Goal: Task Accomplishment & Management: Manage account settings

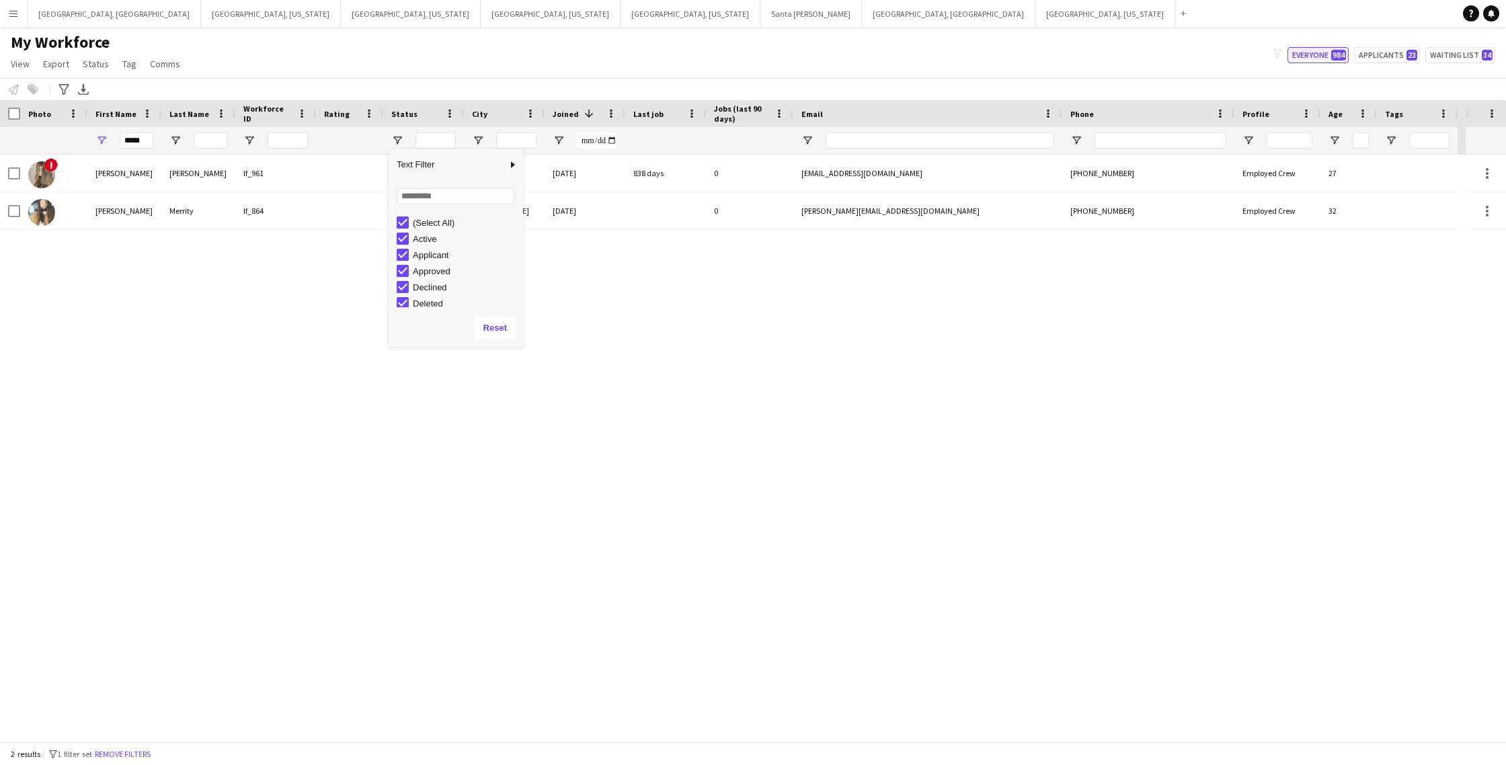
click at [1310, 58] on button "Everyone 984" at bounding box center [1317, 55] width 61 height 16
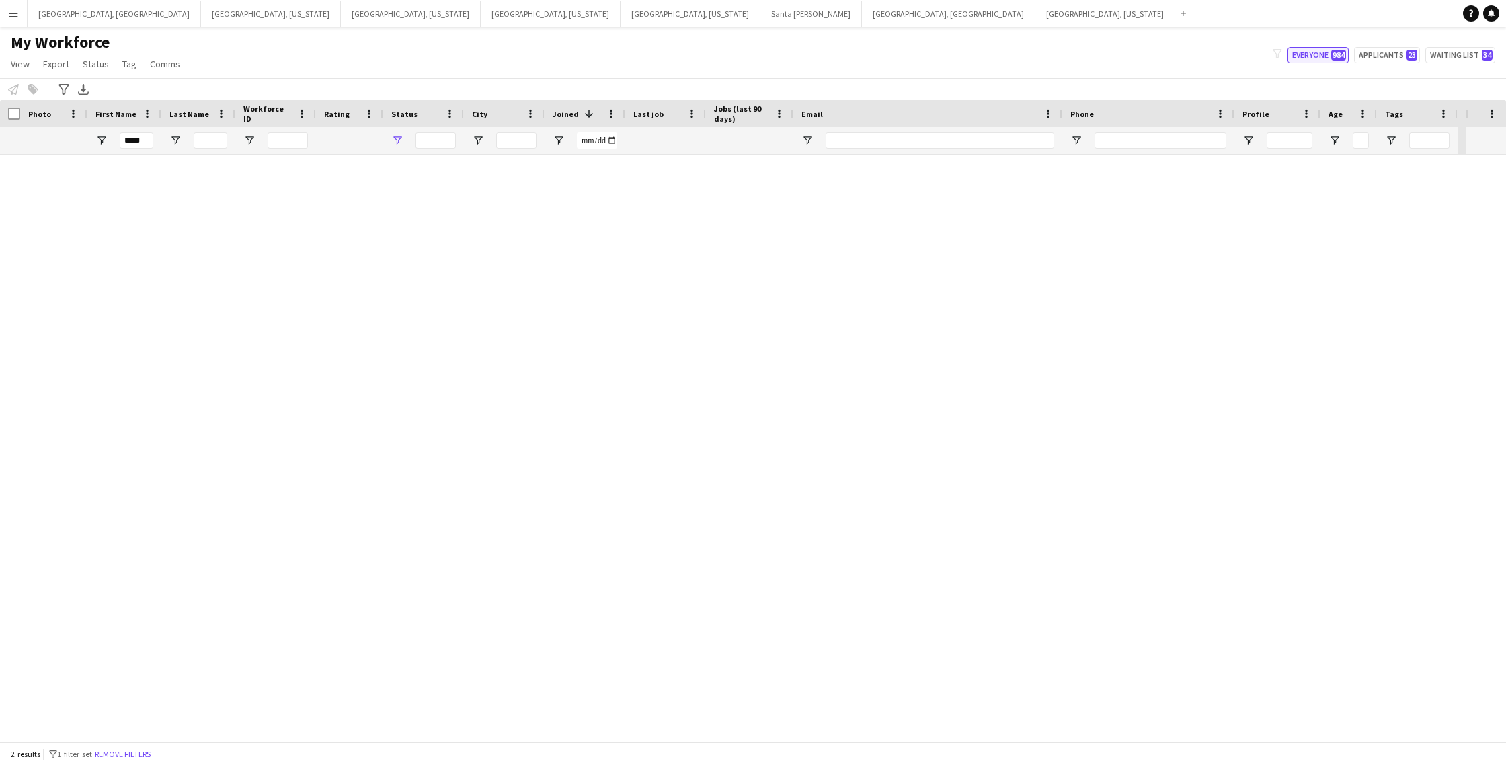
type input "**********"
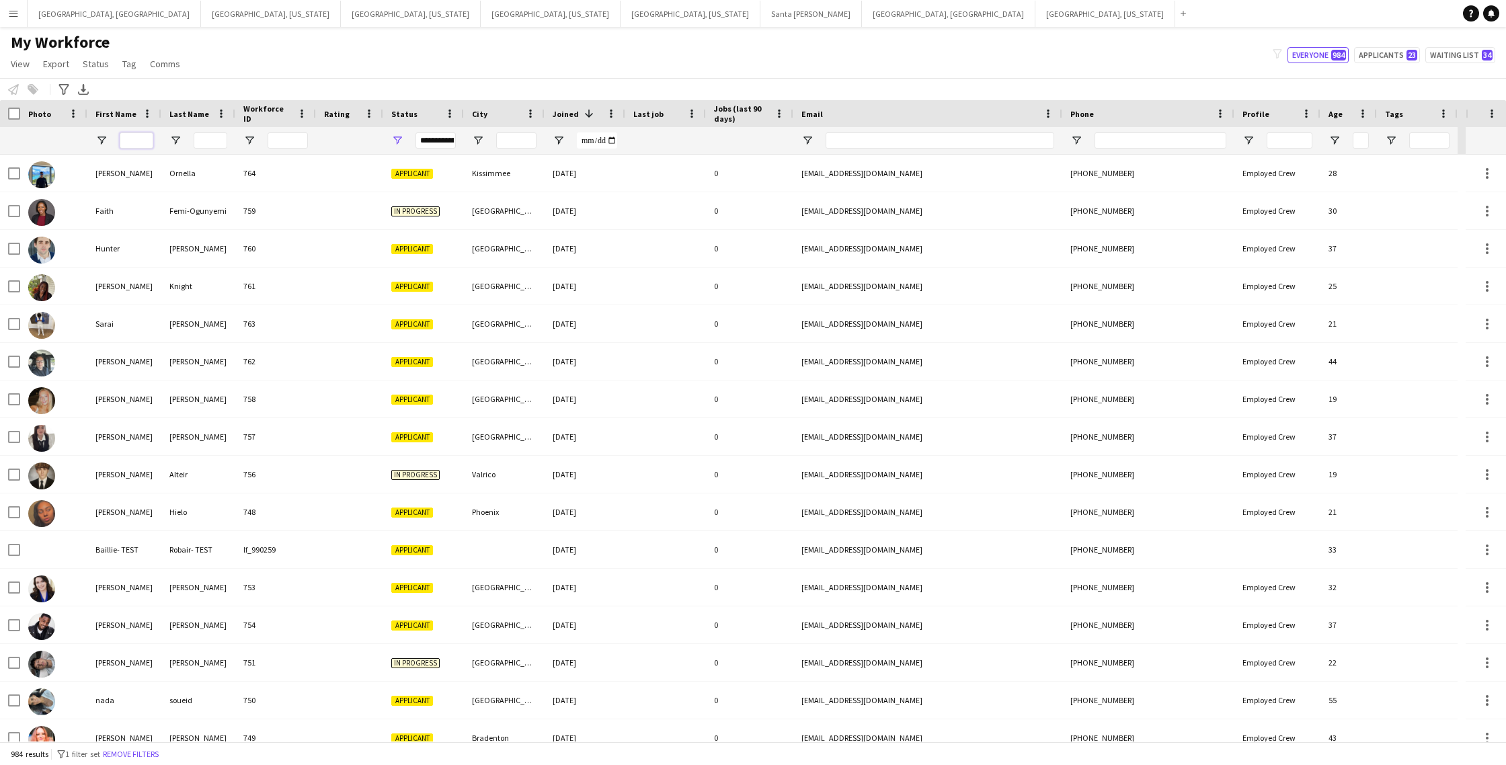
click at [144, 144] on input "First Name Filter Input" at bounding box center [137, 140] width 34 height 16
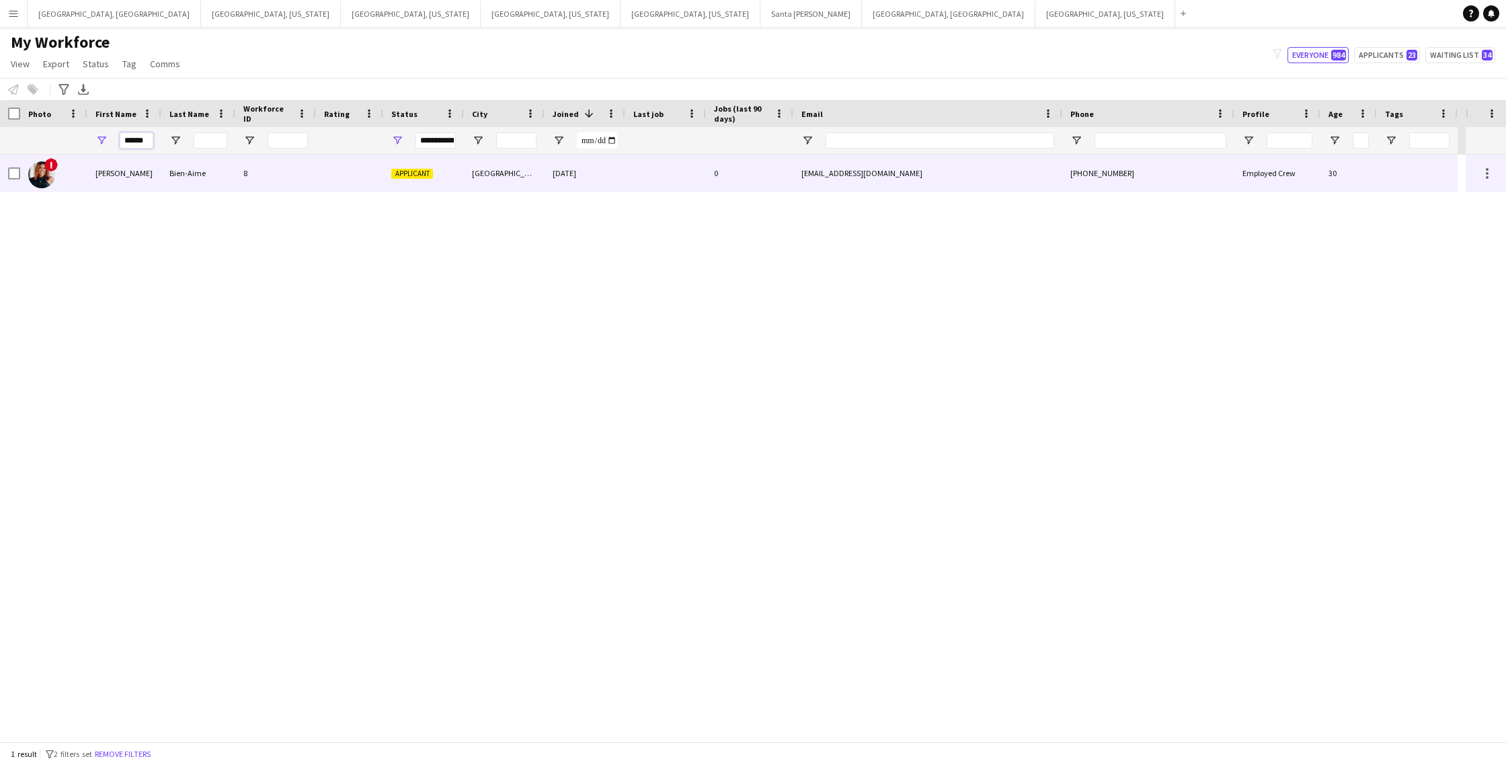
type input "******"
click at [656, 171] on div at bounding box center [665, 173] width 81 height 37
click at [978, 175] on div "[EMAIL_ADDRESS][DOMAIN_NAME]" at bounding box center [927, 173] width 269 height 37
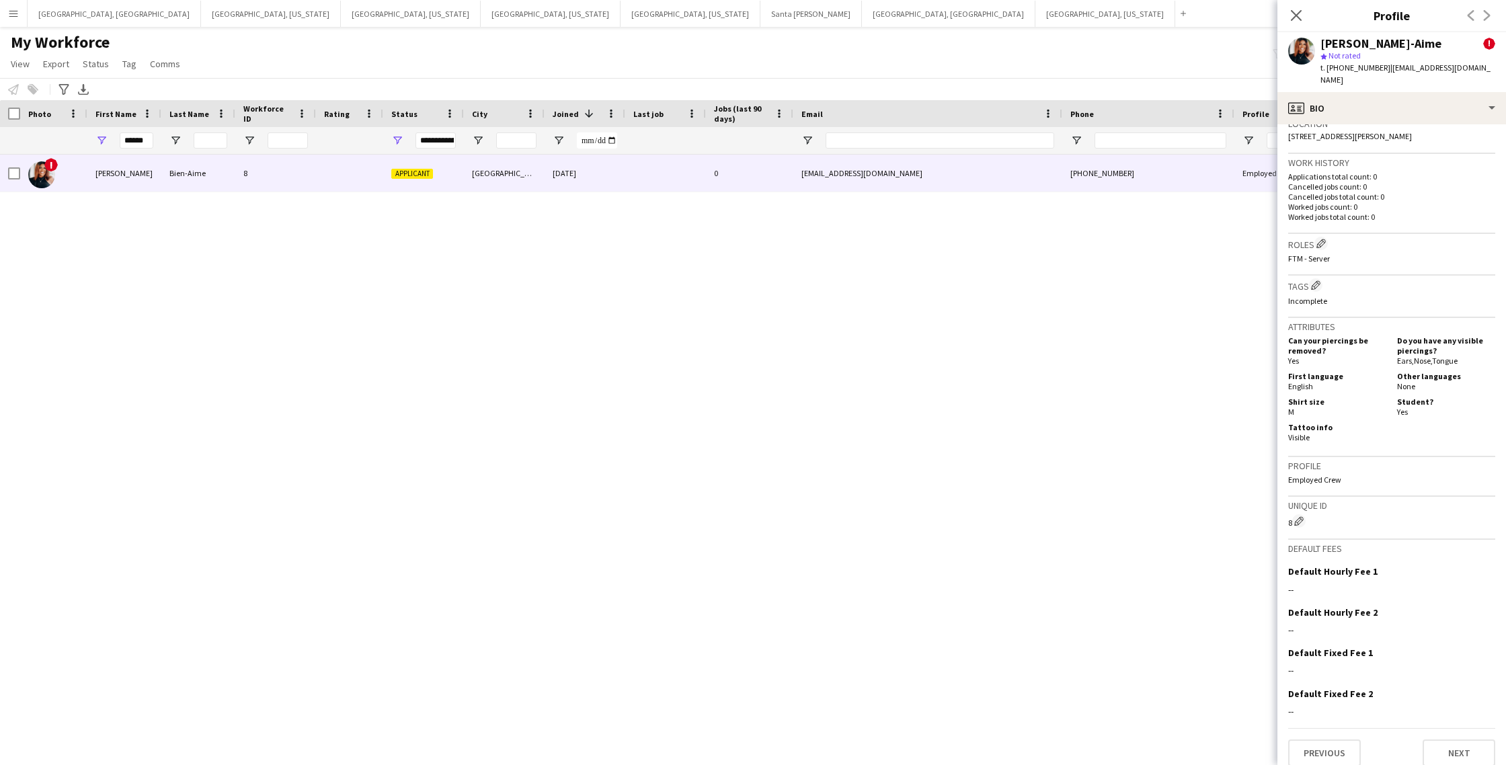
scroll to position [470, 0]
click at [1456, 742] on button "Next" at bounding box center [1459, 753] width 73 height 27
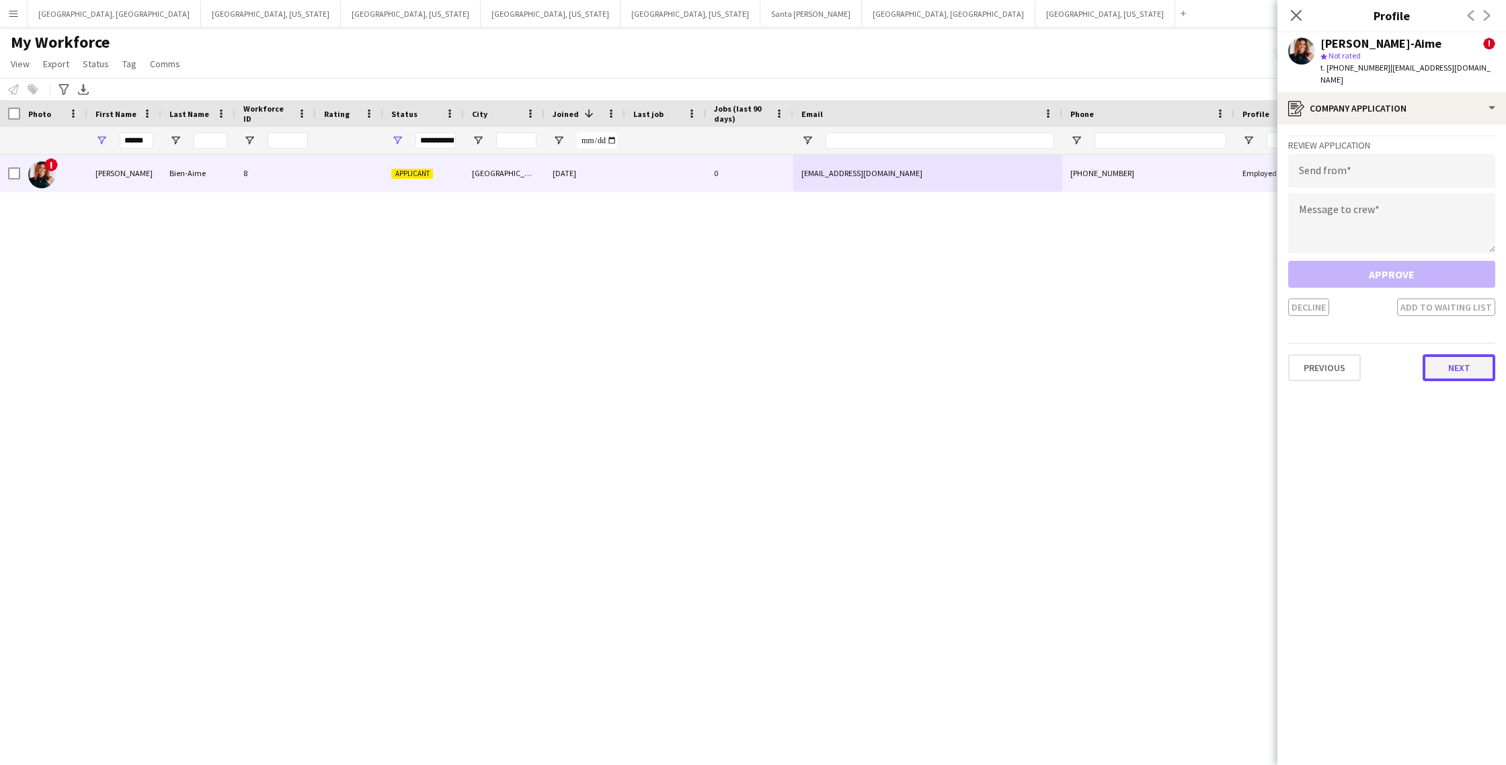
click at [1466, 354] on button "Next" at bounding box center [1459, 367] width 73 height 27
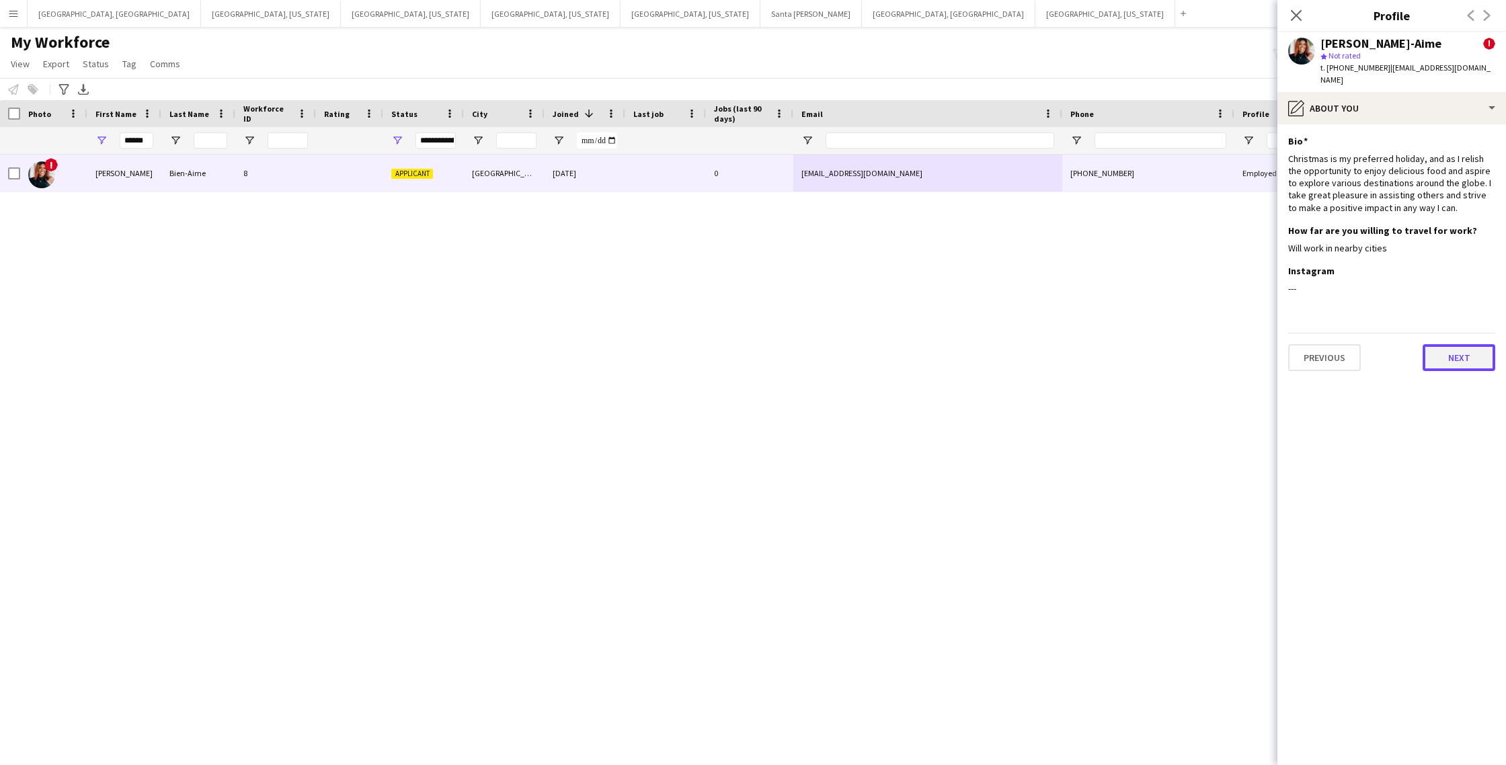
click at [1462, 354] on button "Next" at bounding box center [1459, 357] width 73 height 27
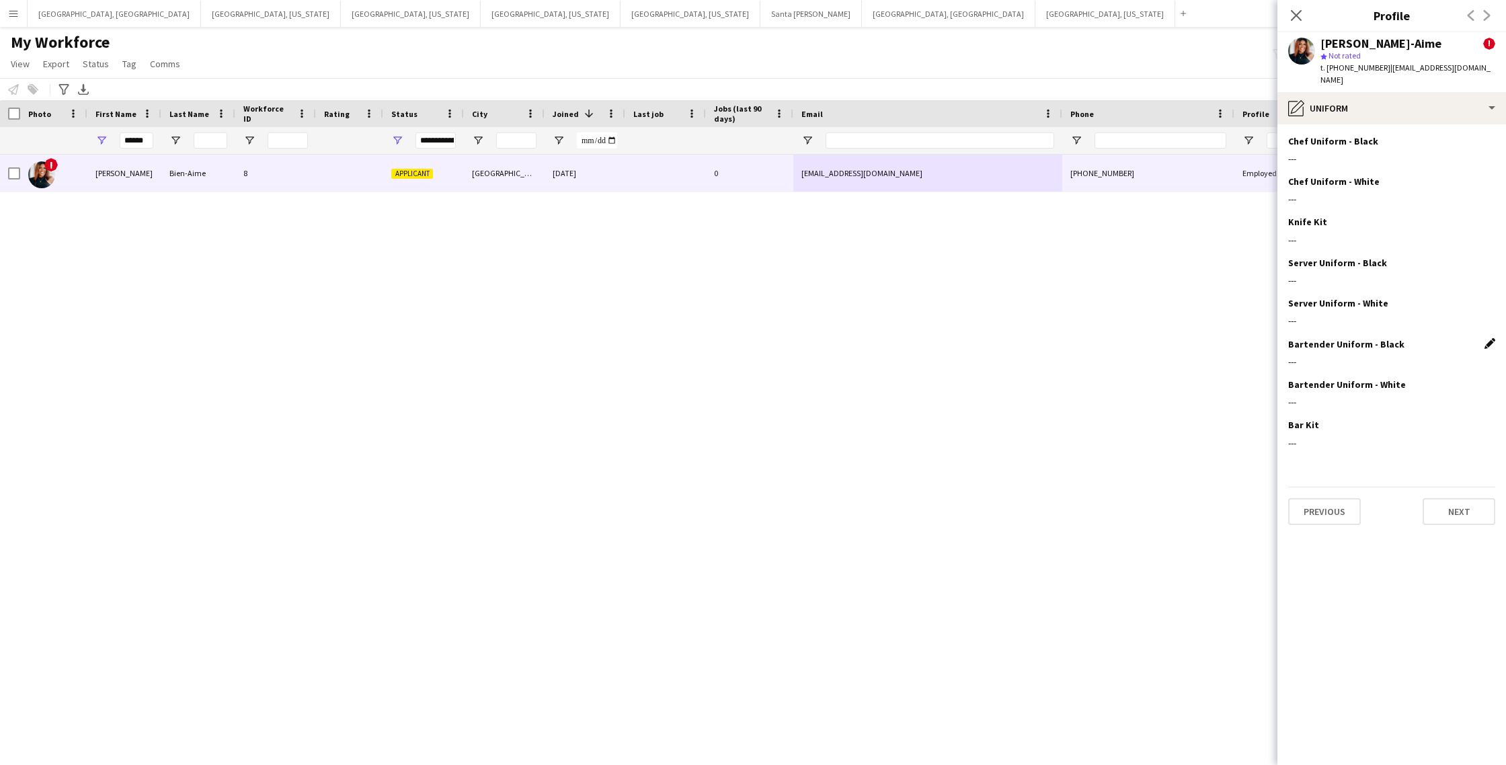
click at [1493, 338] on app-icon "Edit this field" at bounding box center [1489, 343] width 11 height 11
click at [1346, 356] on button "Cancel" at bounding box center [1341, 367] width 42 height 22
click at [1464, 498] on button "Next" at bounding box center [1459, 511] width 73 height 27
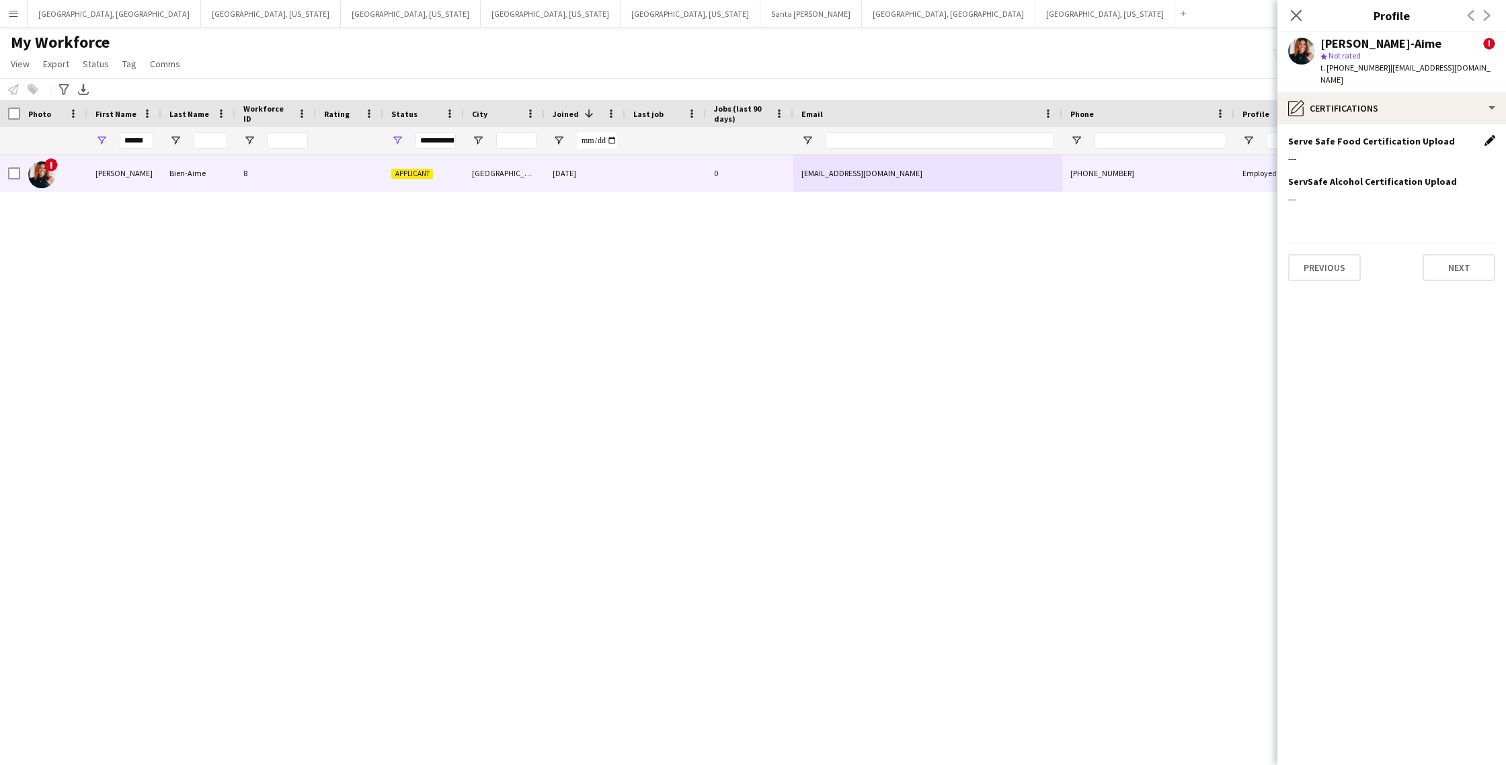
click at [1488, 135] on app-icon "Edit this field" at bounding box center [1489, 140] width 11 height 11
click at [1338, 155] on button "Cancel" at bounding box center [1341, 164] width 42 height 22
click at [1474, 259] on button "Next" at bounding box center [1459, 267] width 73 height 27
click at [1464, 220] on button "Next" at bounding box center [1459, 227] width 73 height 27
click at [1468, 254] on button "Next" at bounding box center [1459, 267] width 73 height 27
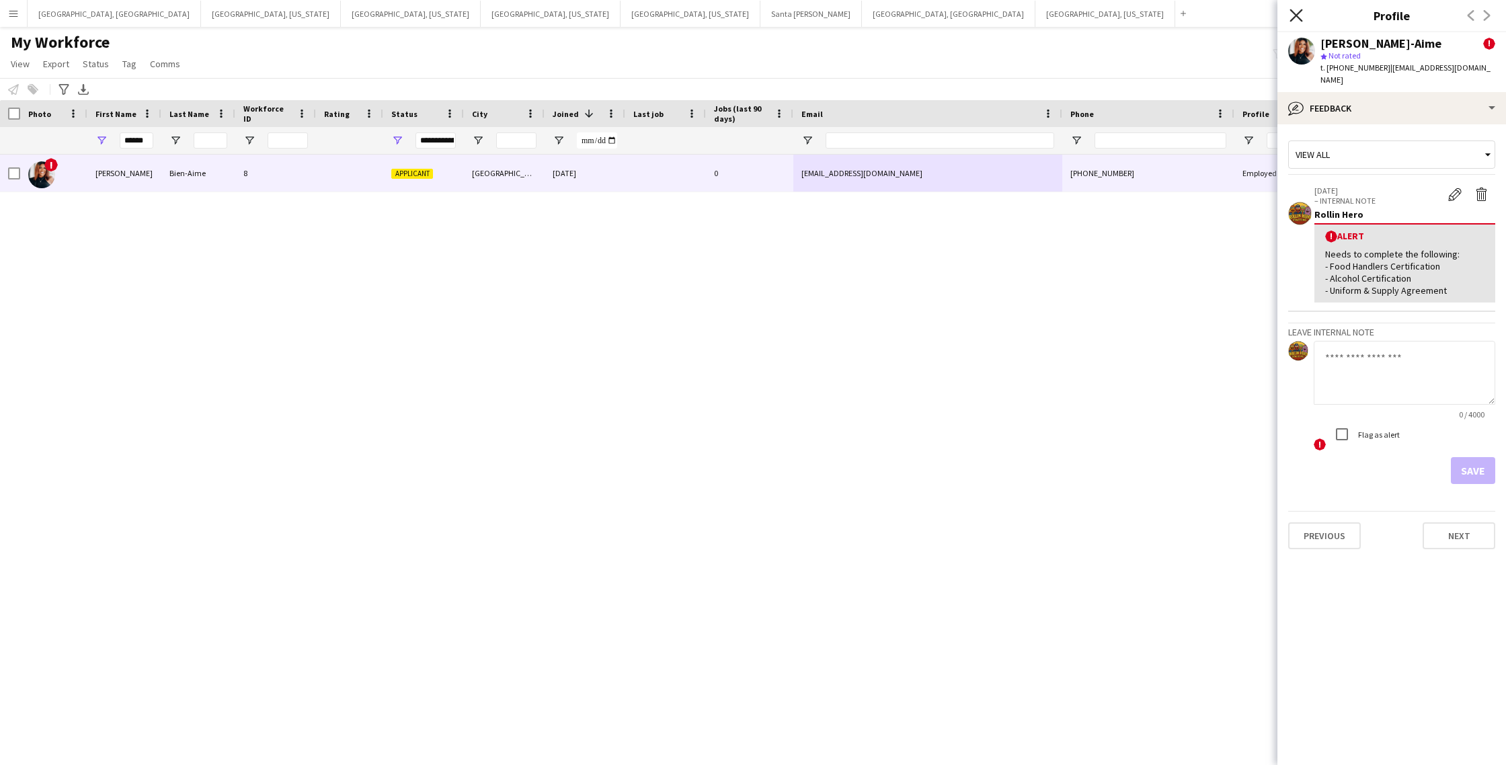
click at [1296, 15] on icon at bounding box center [1296, 15] width 13 height 13
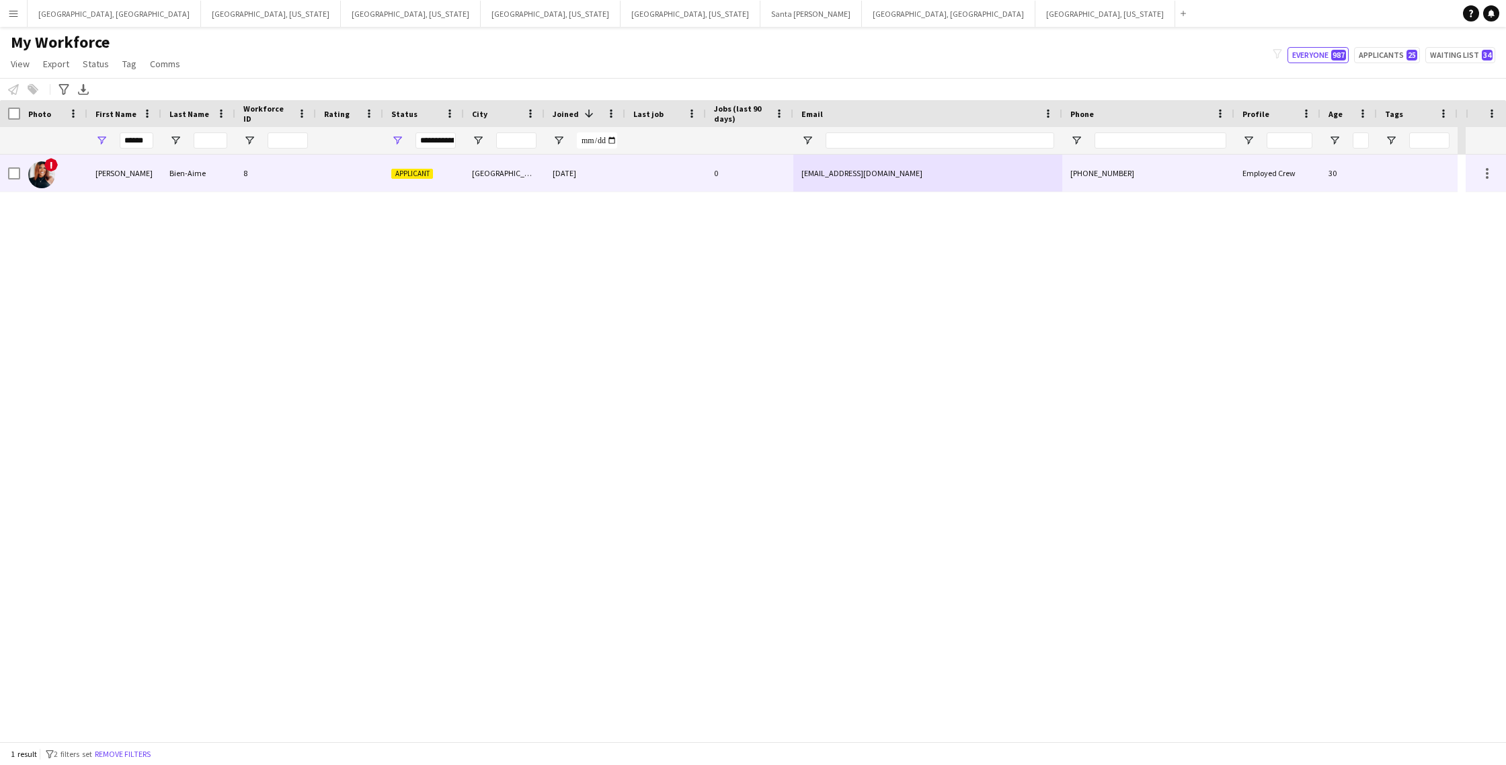
click at [759, 167] on div "0" at bounding box center [749, 173] width 87 height 37
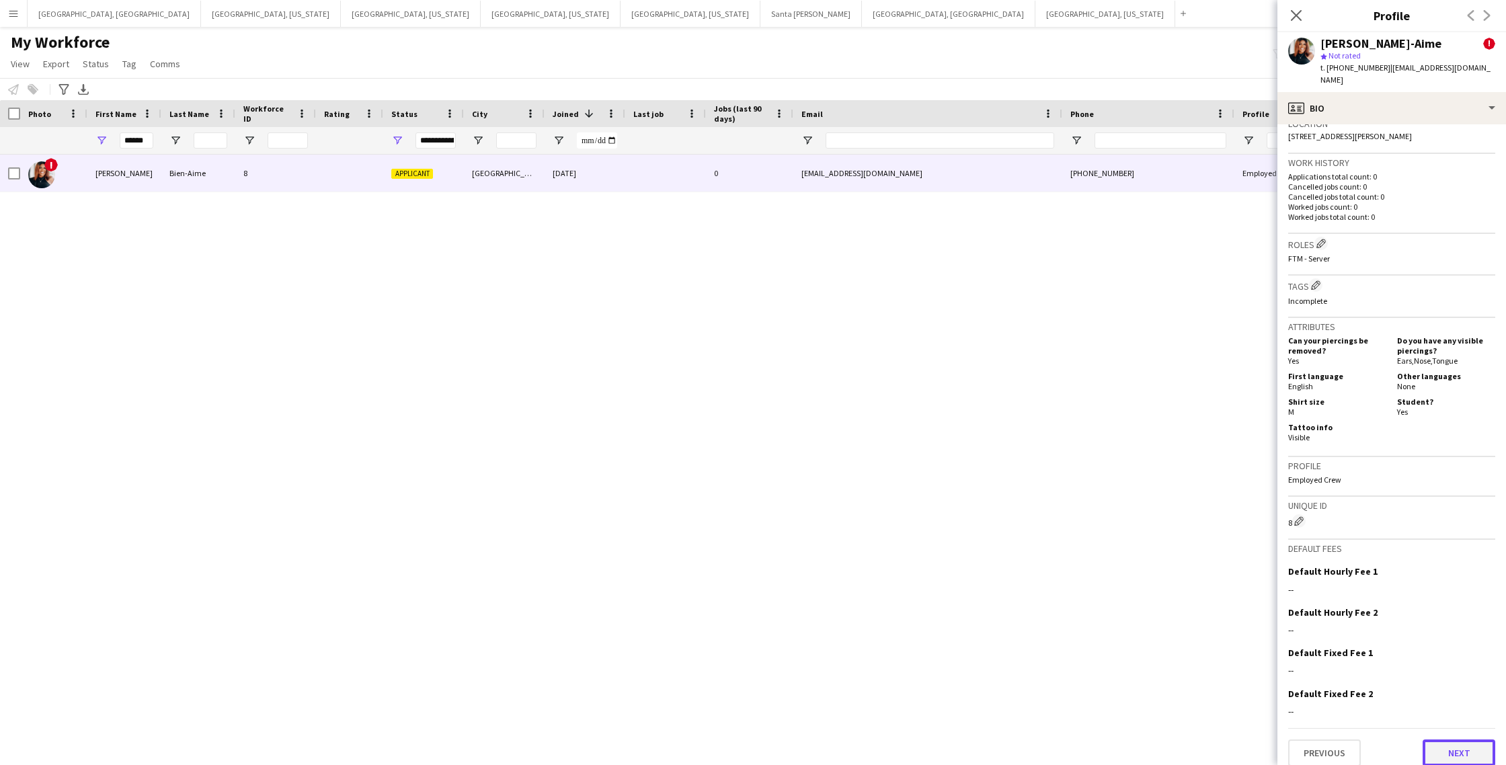
click at [1465, 742] on button "Next" at bounding box center [1459, 753] width 73 height 27
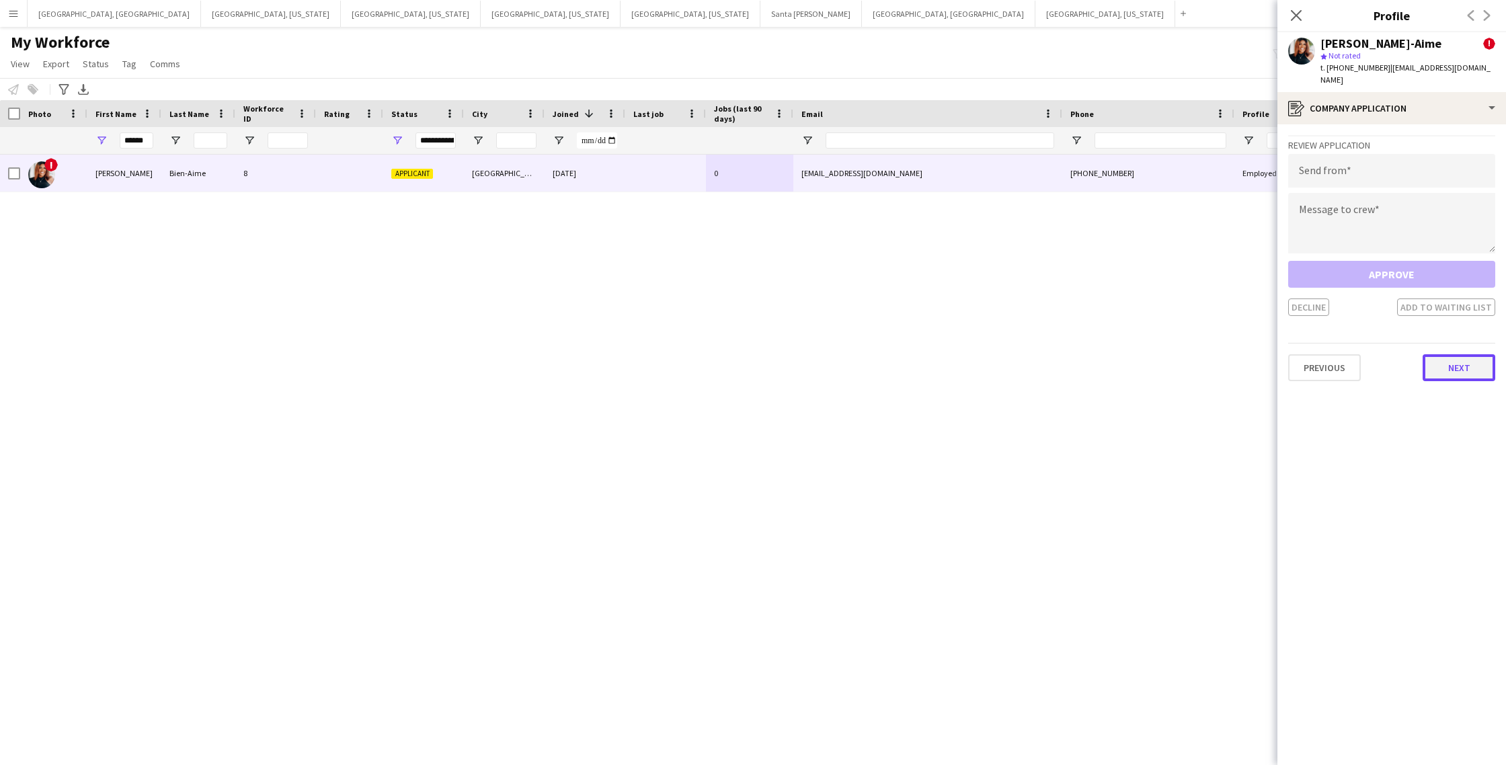
click at [1445, 354] on button "Next" at bounding box center [1459, 367] width 73 height 27
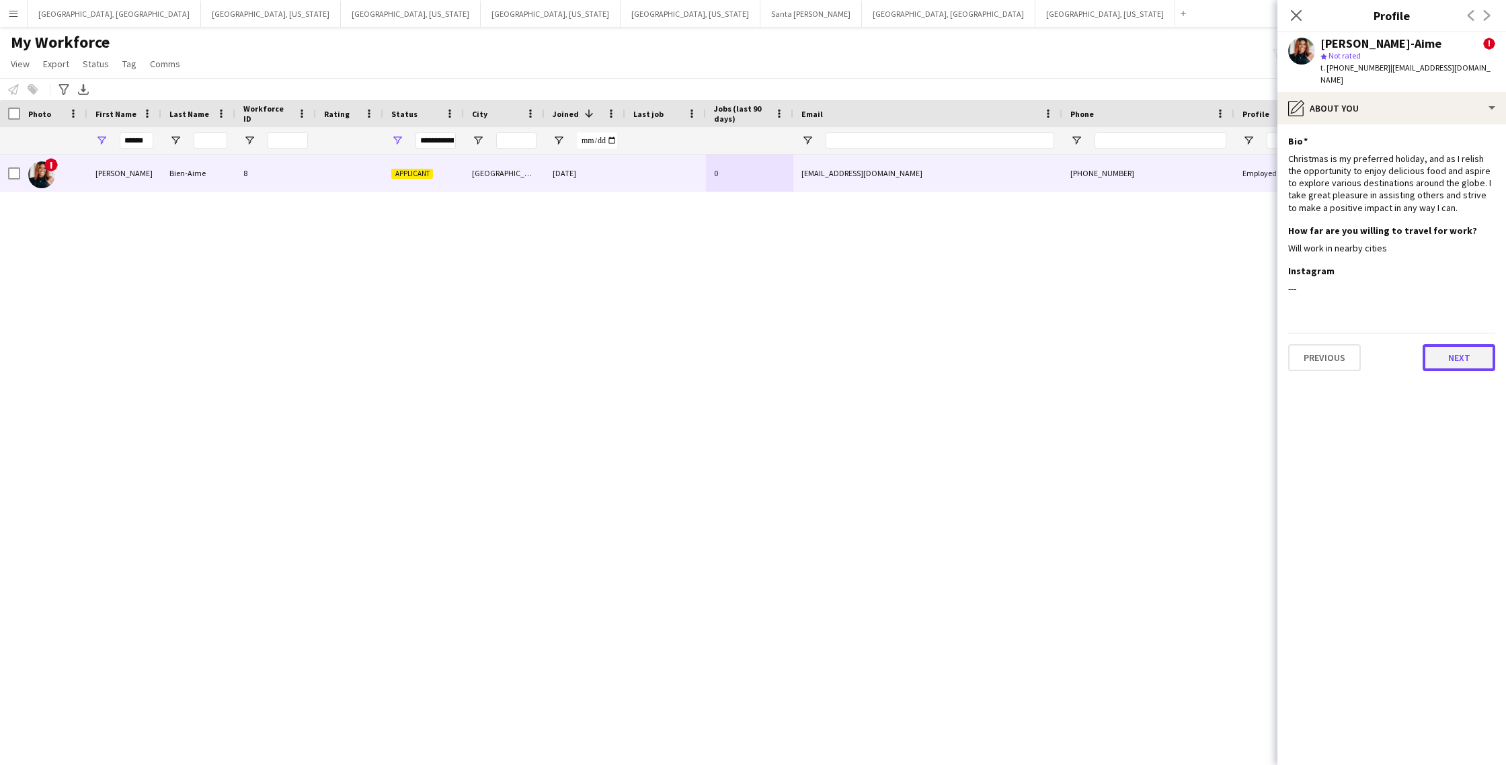
click at [1467, 356] on button "Next" at bounding box center [1459, 357] width 73 height 27
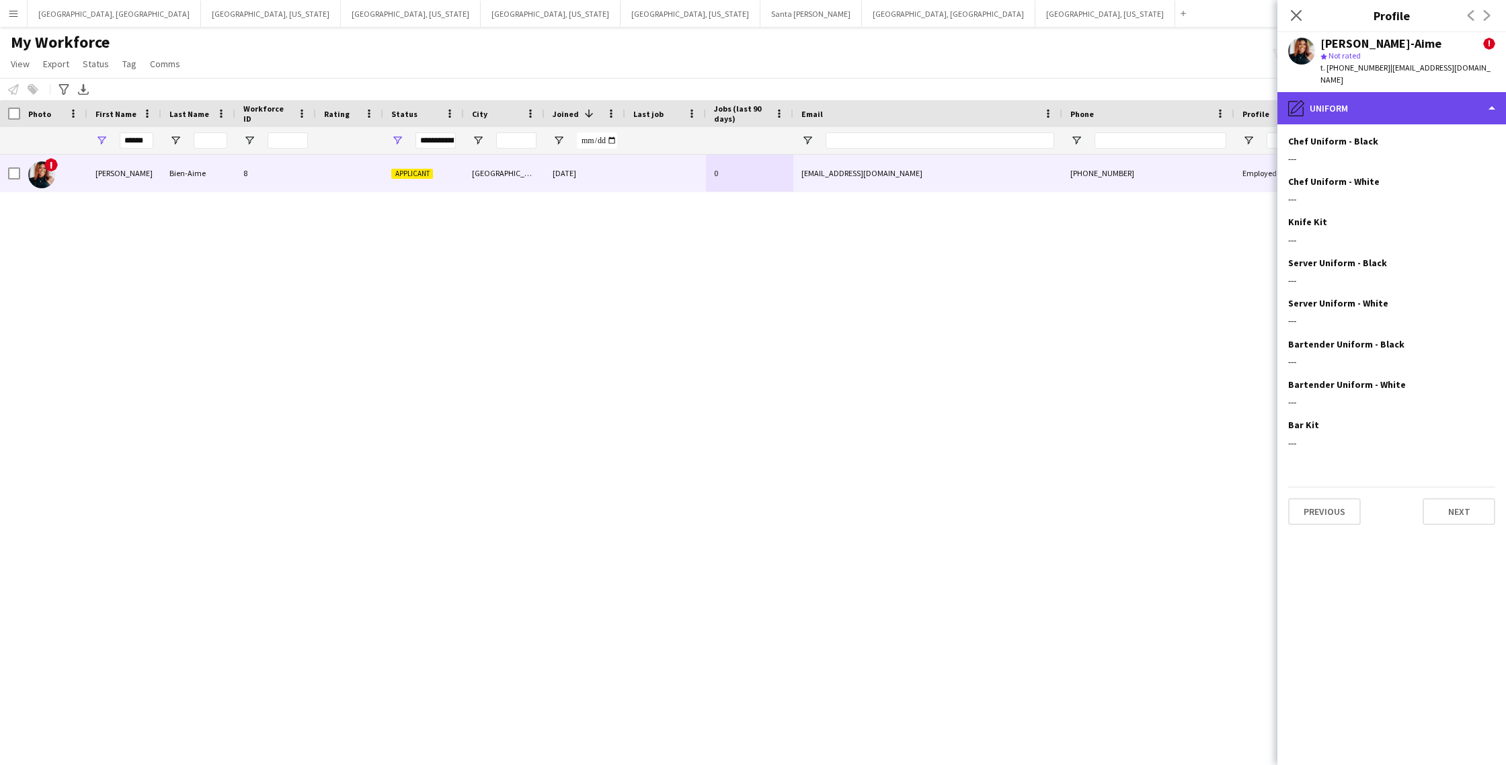
click at [1489, 97] on div "pencil4 Uniform" at bounding box center [1391, 108] width 229 height 32
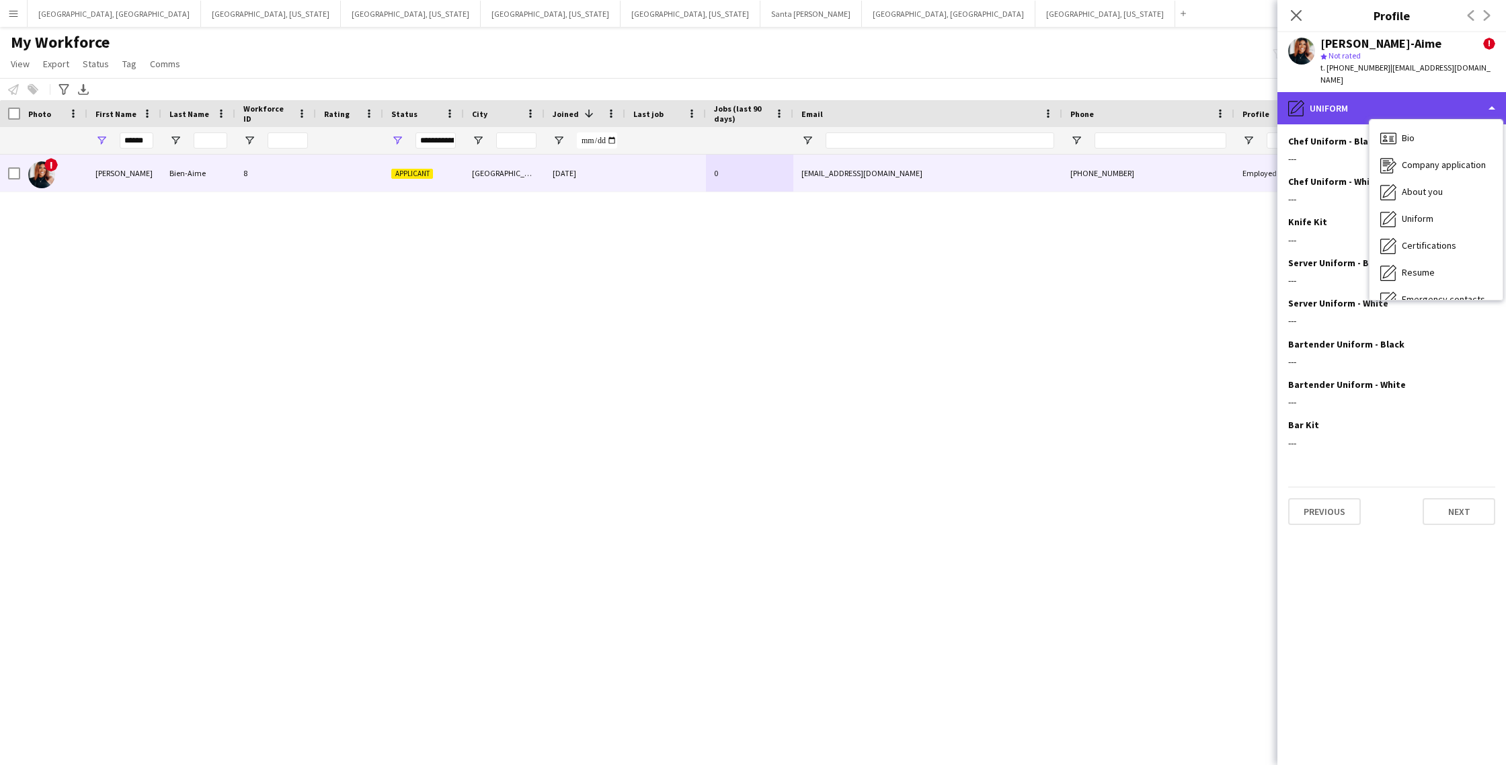
click at [1489, 97] on div "pencil4 Uniform" at bounding box center [1391, 108] width 229 height 32
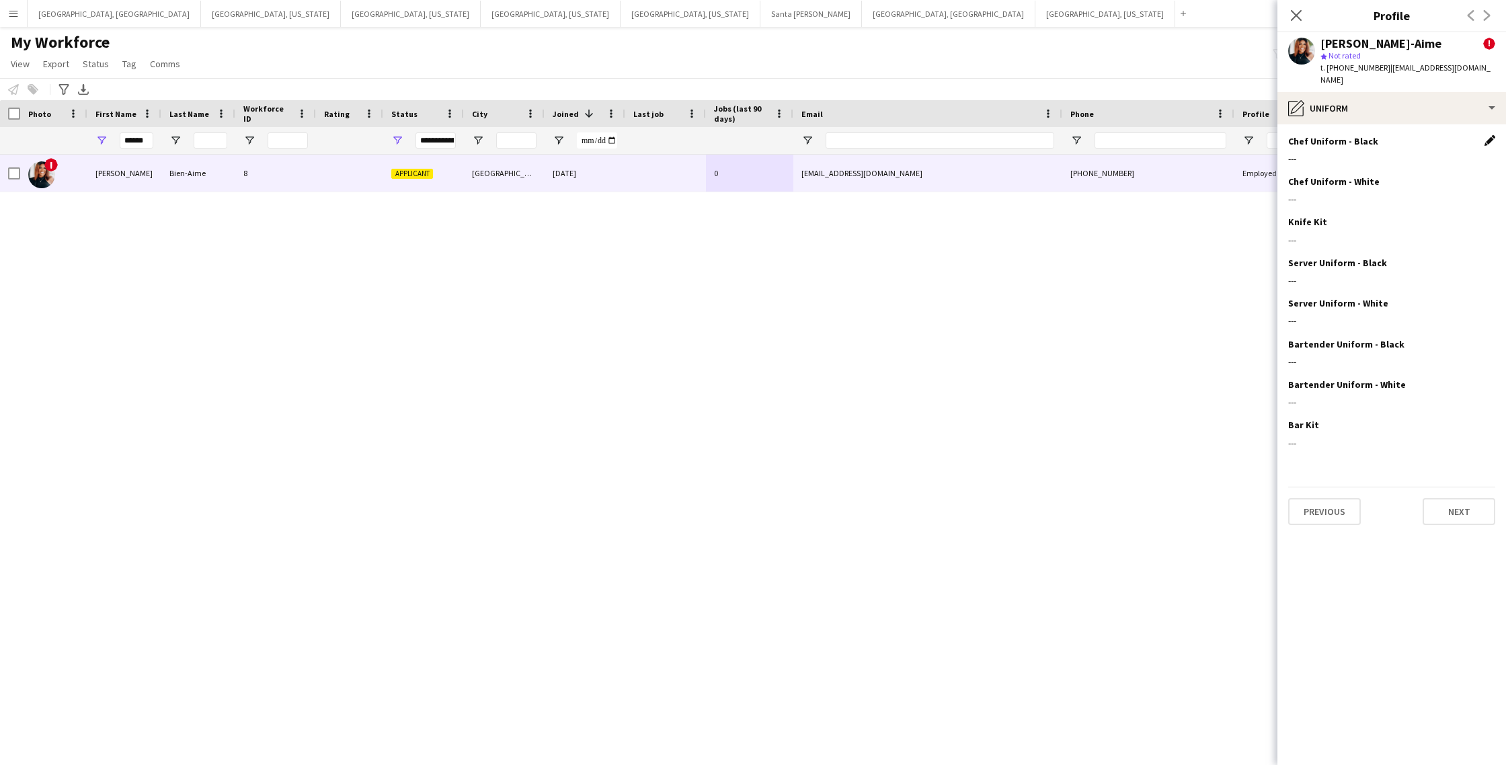
click at [1487, 135] on app-icon "Edit this field" at bounding box center [1489, 140] width 11 height 11
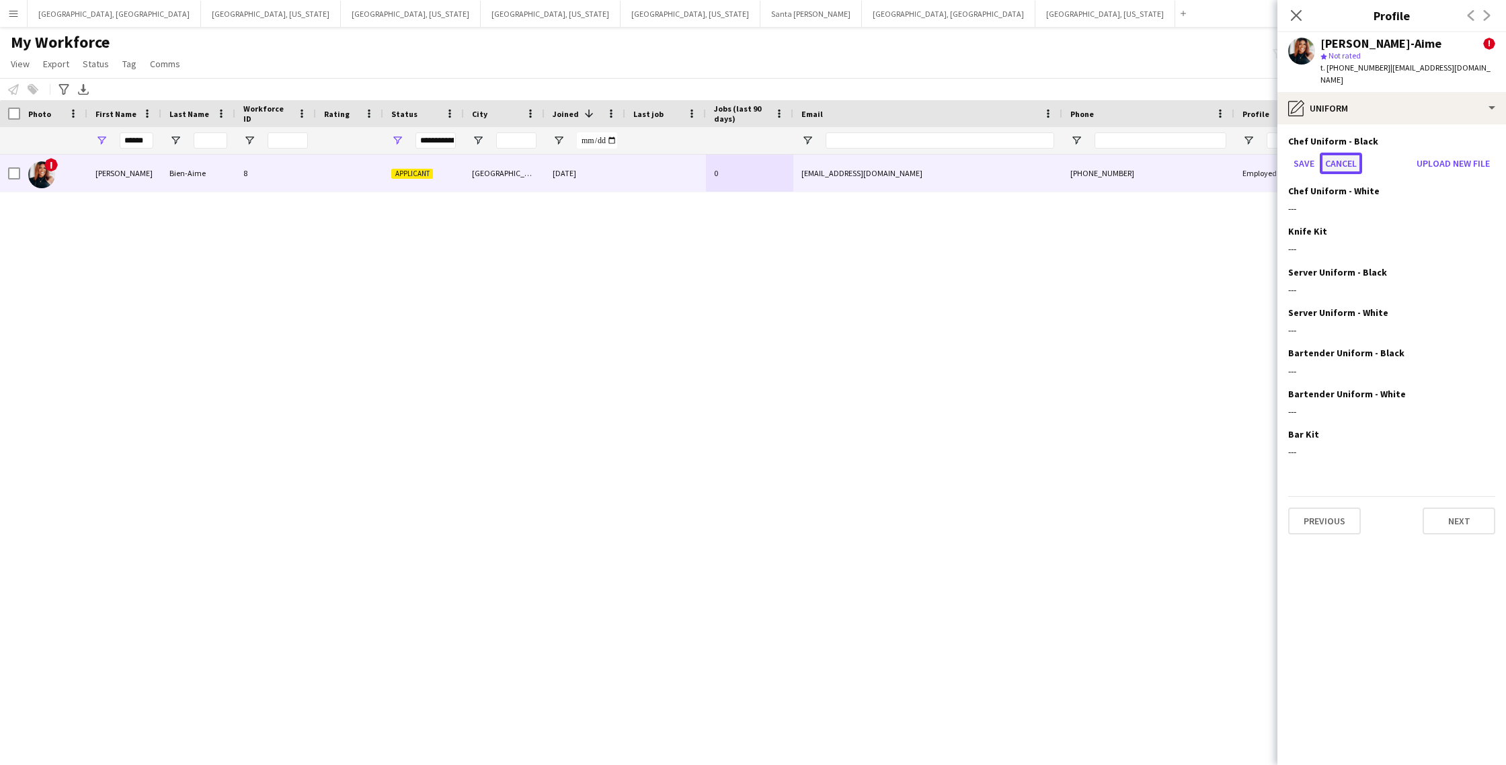
click at [1349, 153] on button "Cancel" at bounding box center [1341, 164] width 42 height 22
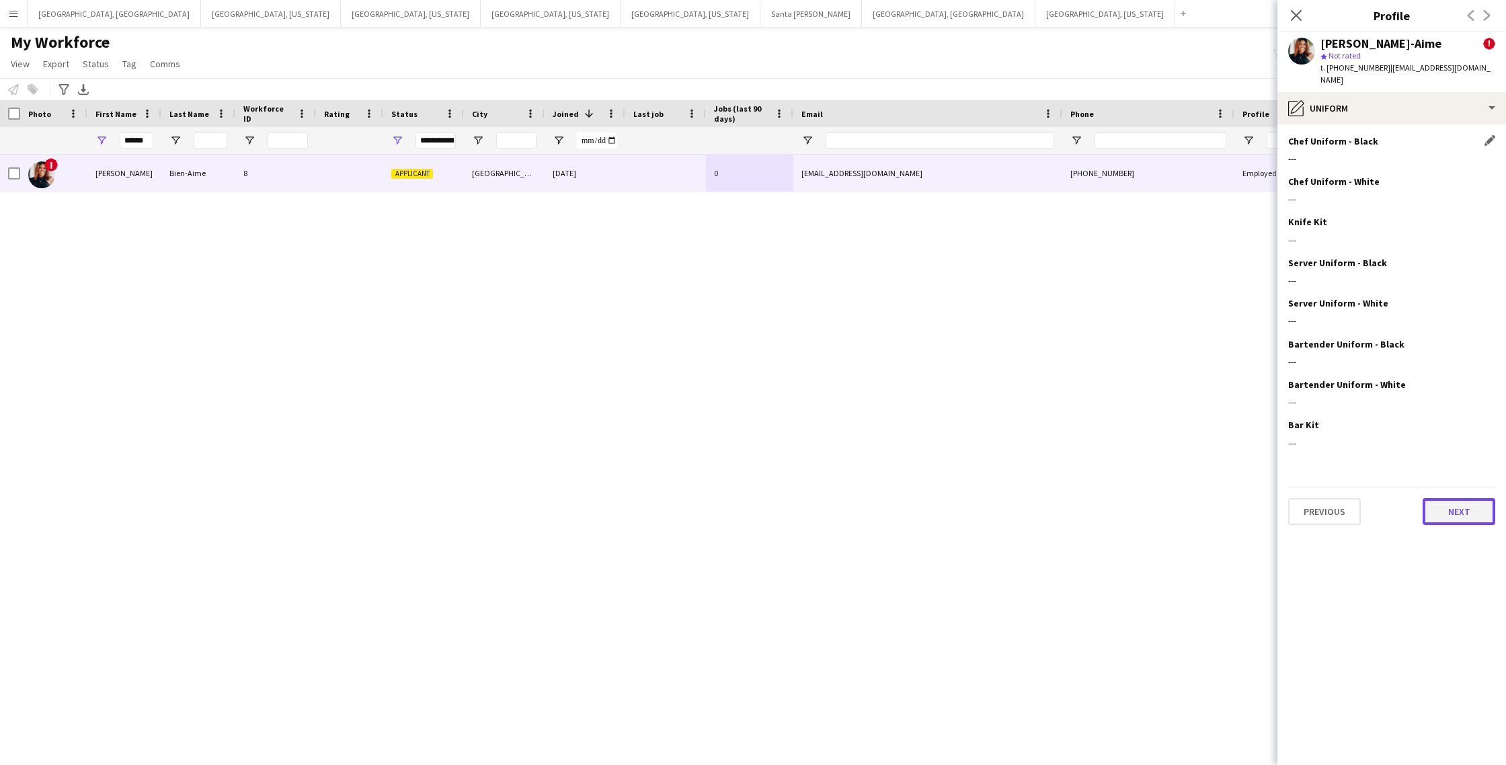
click at [1457, 498] on button "Next" at bounding box center [1459, 511] width 73 height 27
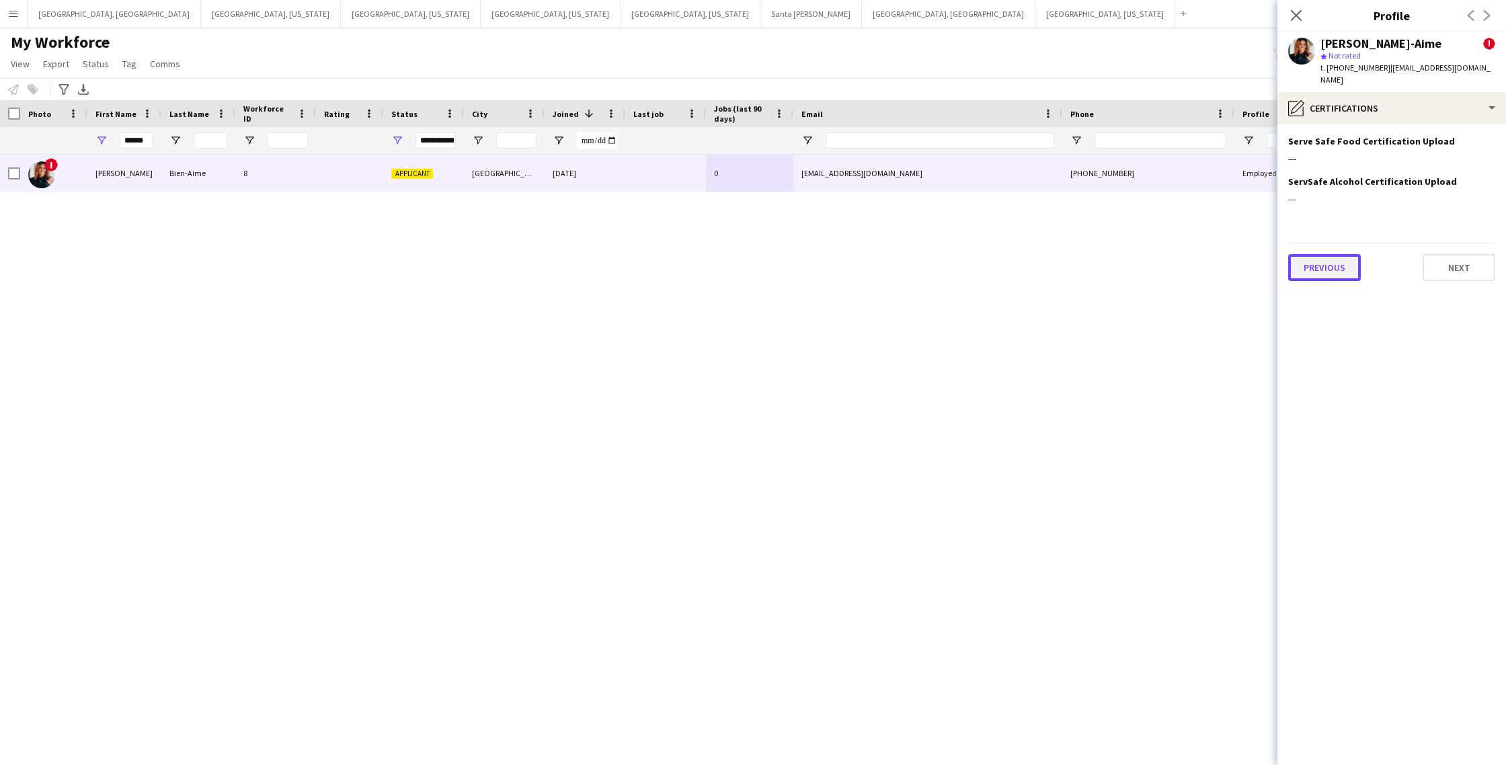
click at [1332, 261] on button "Previous" at bounding box center [1324, 267] width 73 height 27
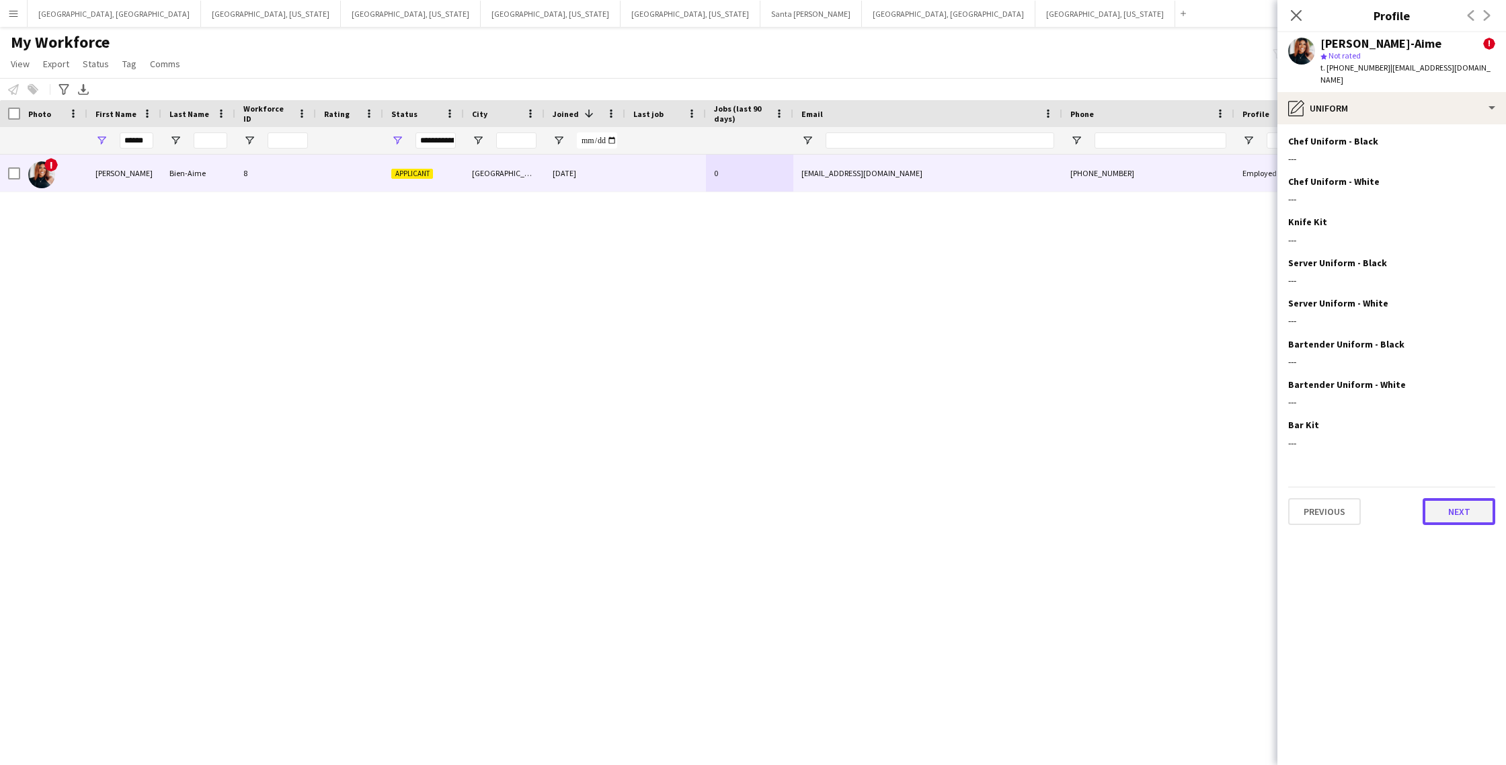
click at [1451, 500] on button "Next" at bounding box center [1459, 511] width 73 height 27
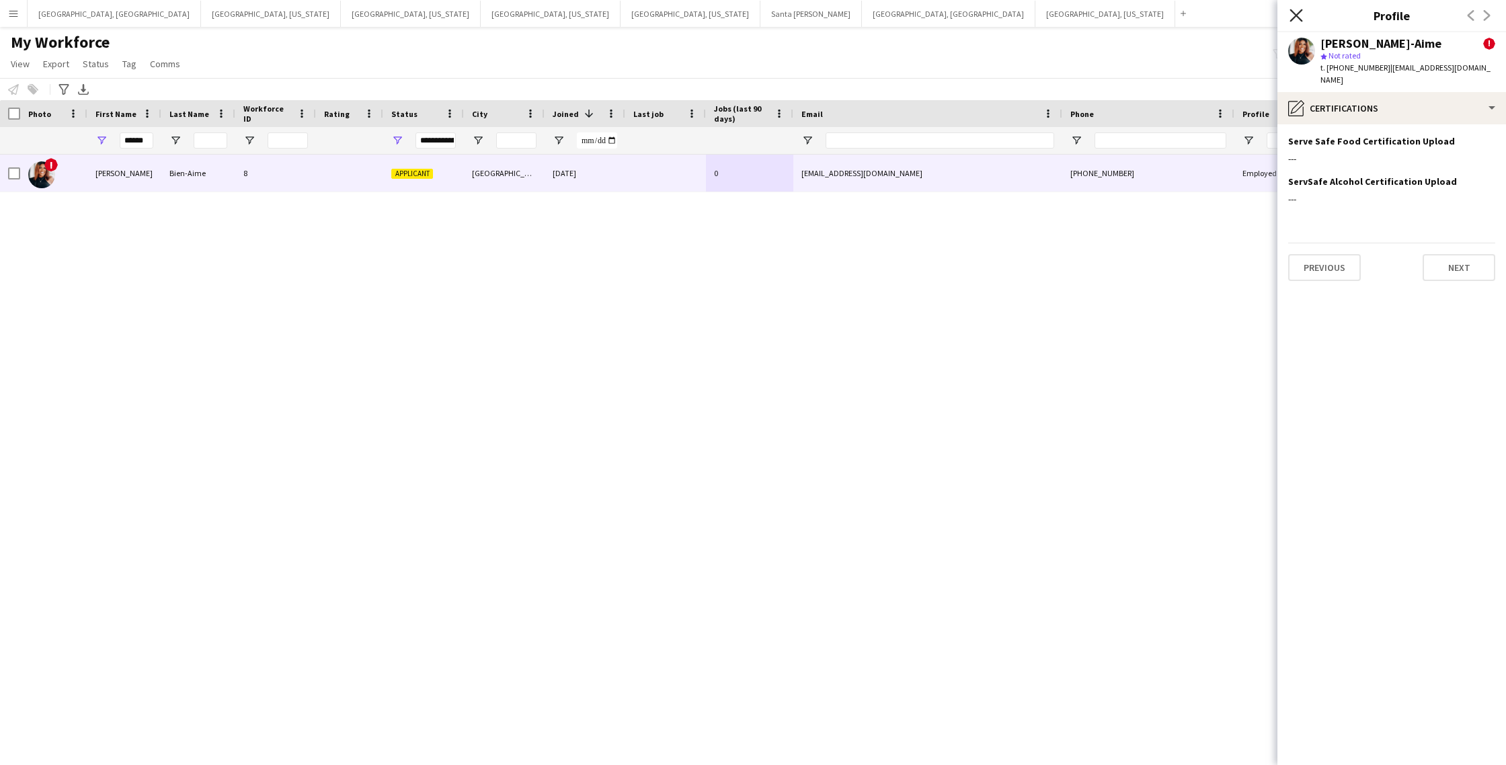
click at [1299, 13] on icon "Close pop-in" at bounding box center [1296, 15] width 13 height 13
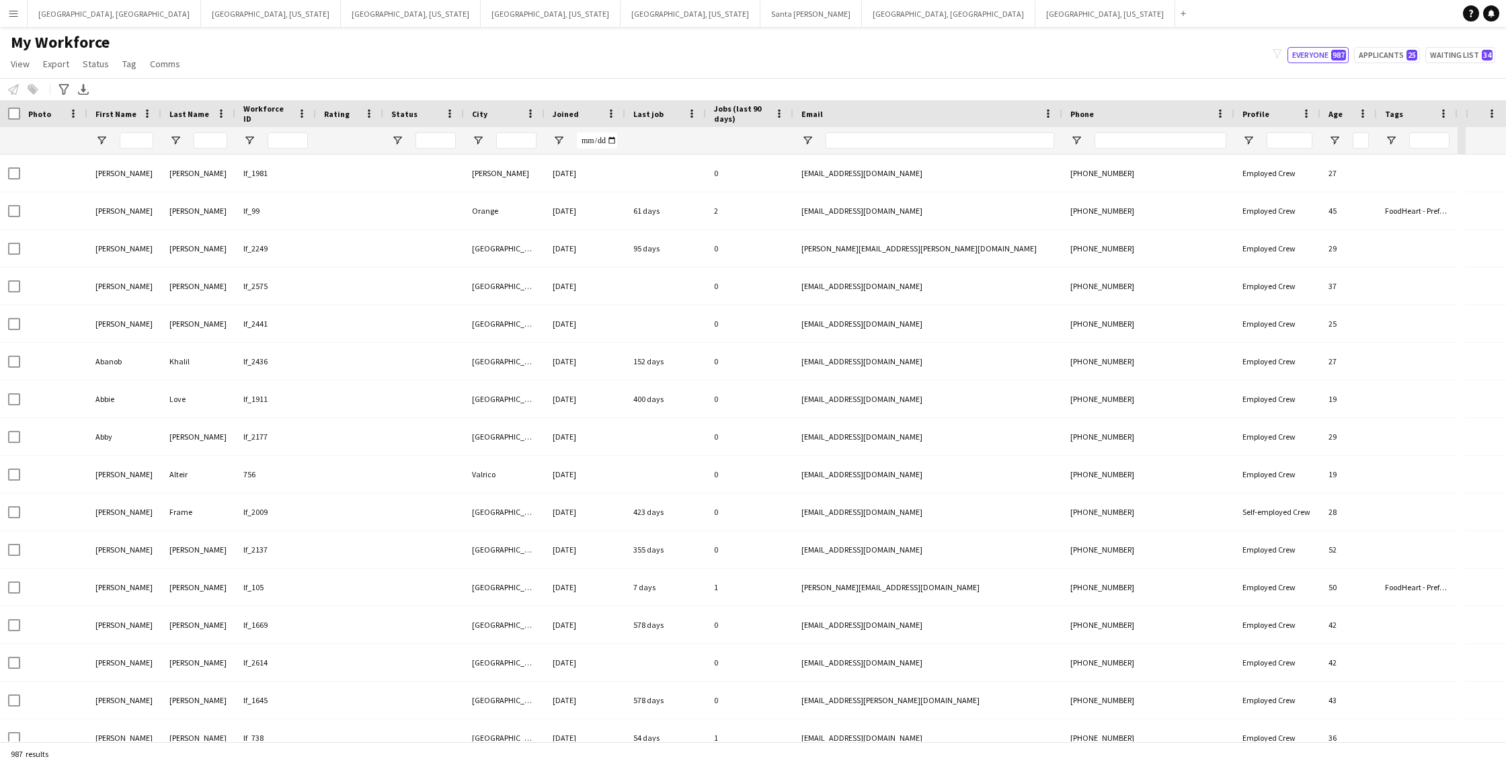
type input "******"
type input "**********"
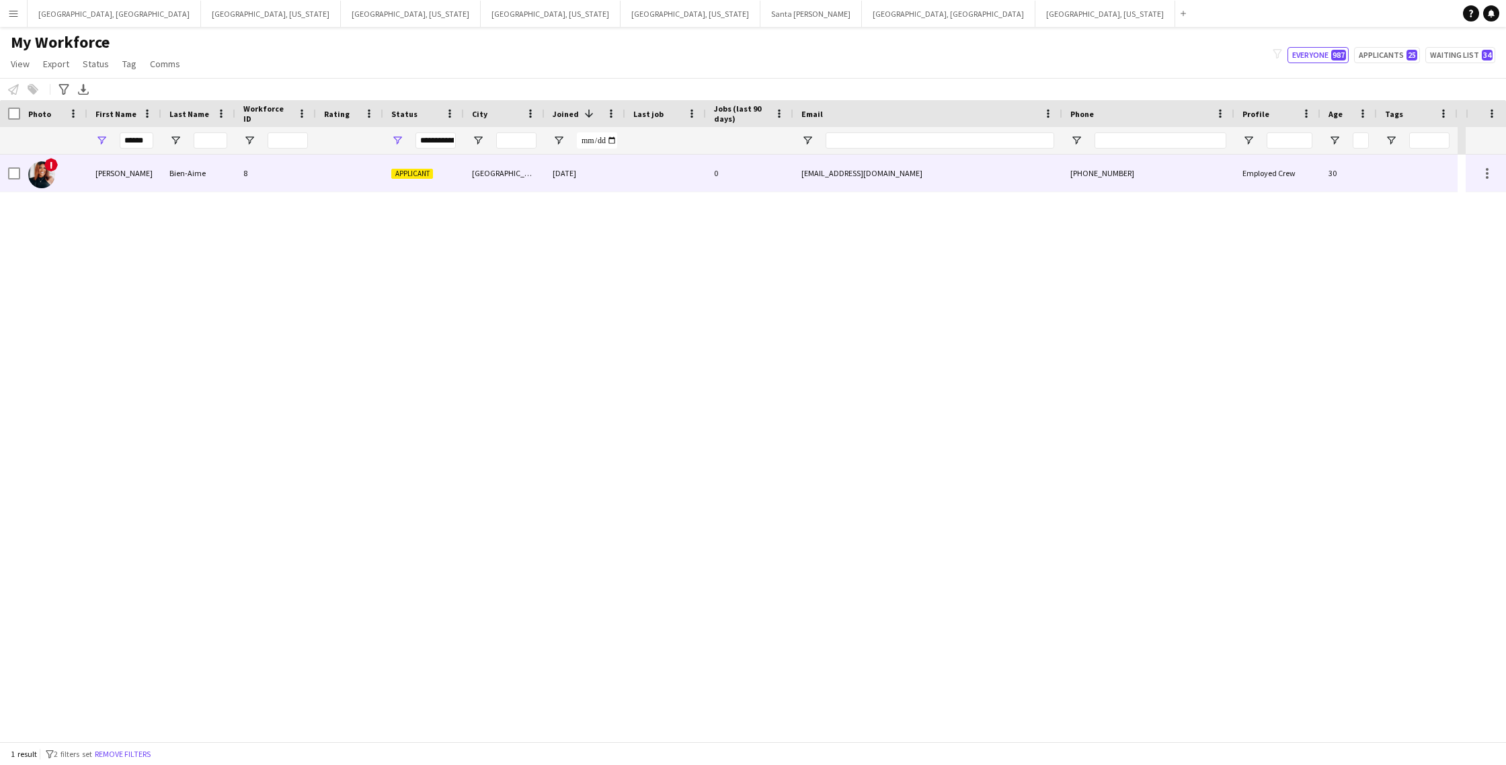
click at [579, 183] on div "[DATE]" at bounding box center [585, 173] width 81 height 37
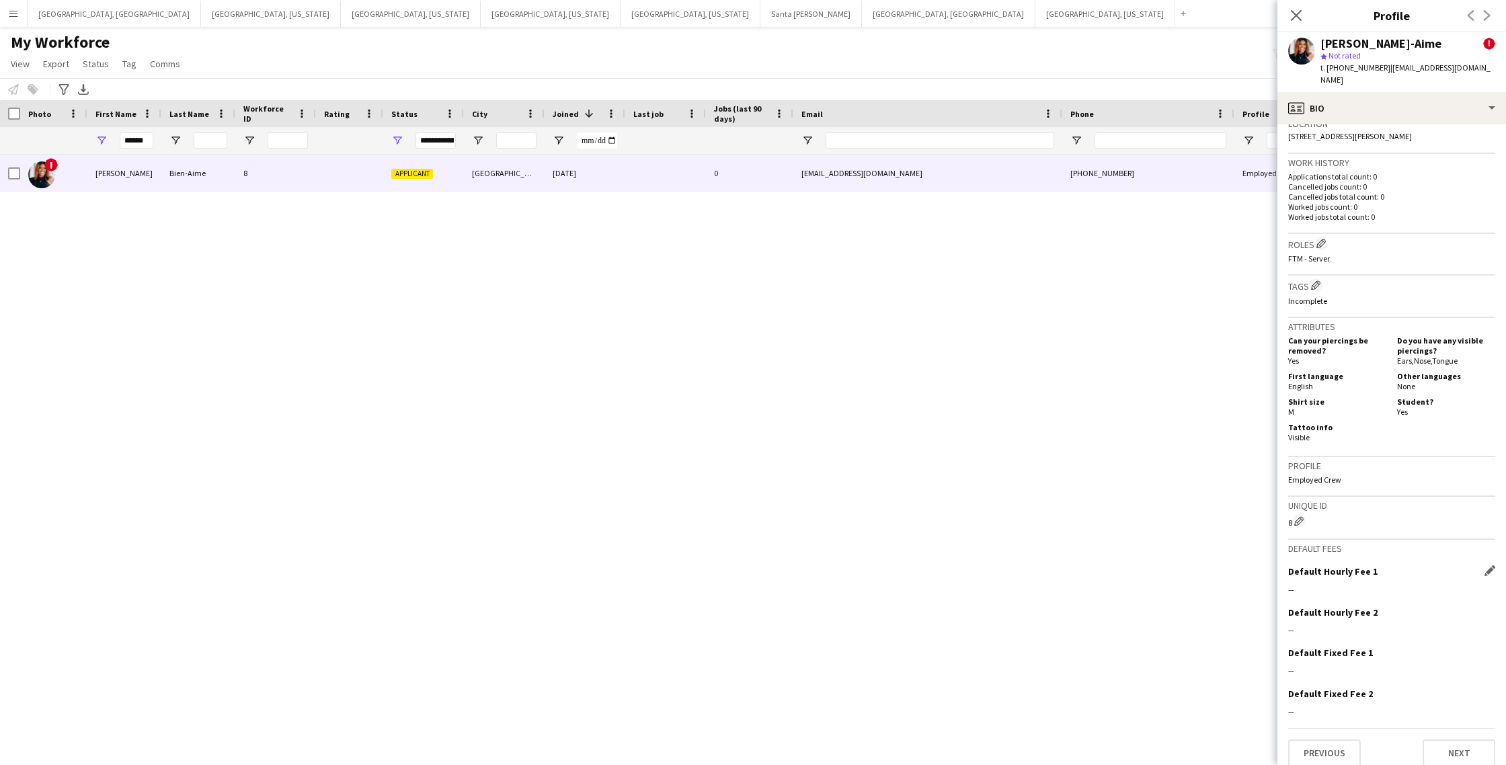
scroll to position [469, 0]
click at [1462, 749] on button "Next" at bounding box center [1459, 753] width 73 height 27
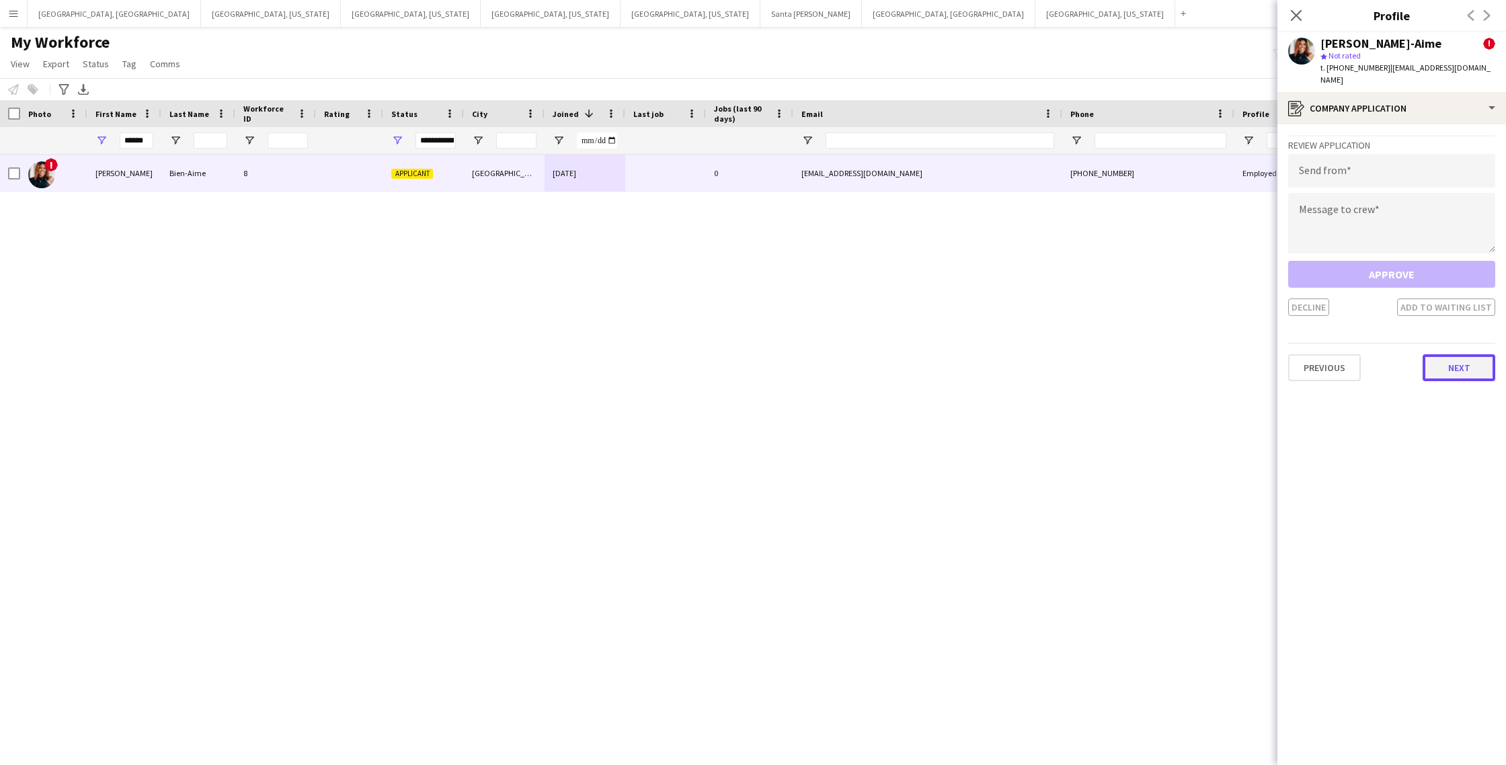
click at [1439, 355] on button "Next" at bounding box center [1459, 367] width 73 height 27
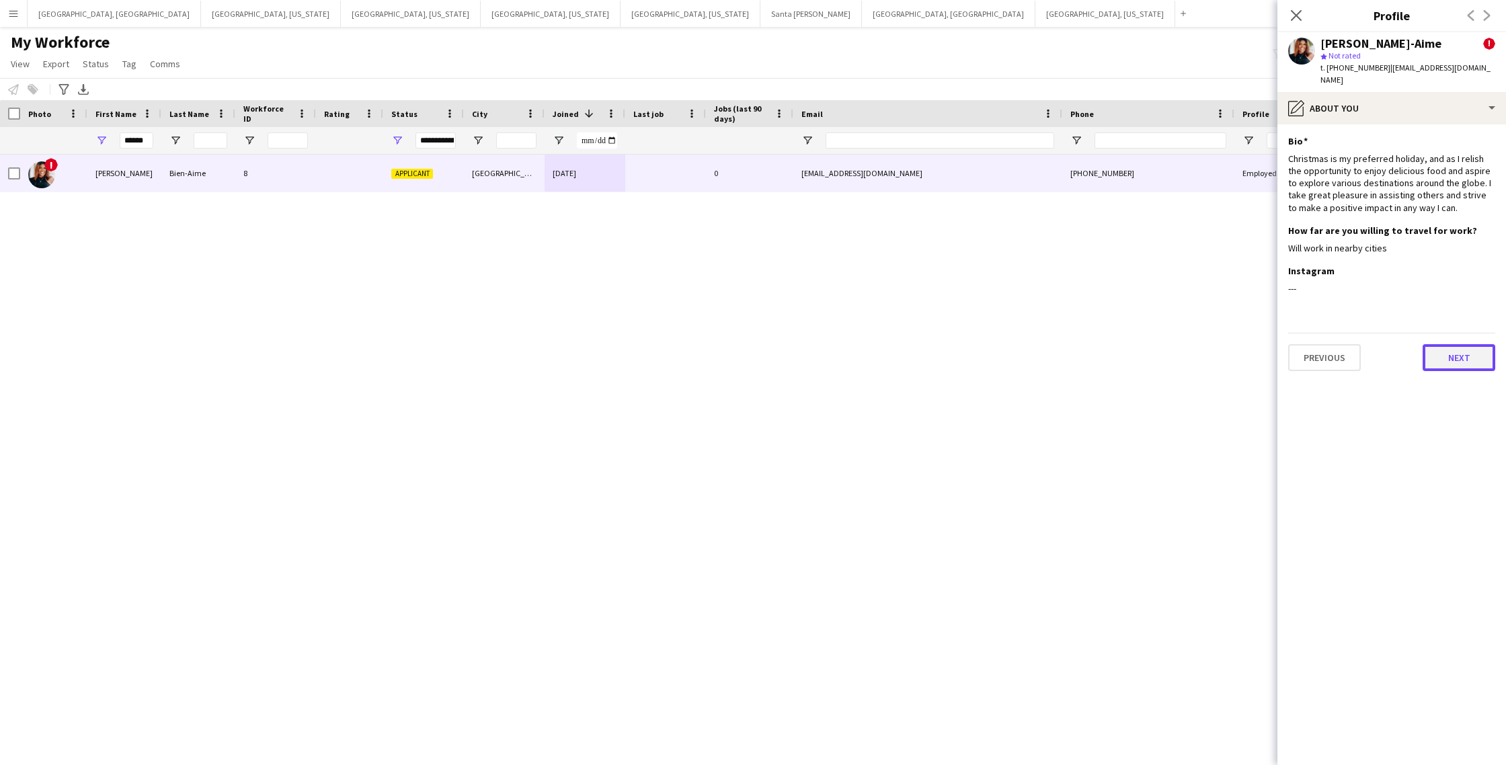
click at [1451, 351] on button "Next" at bounding box center [1459, 357] width 73 height 27
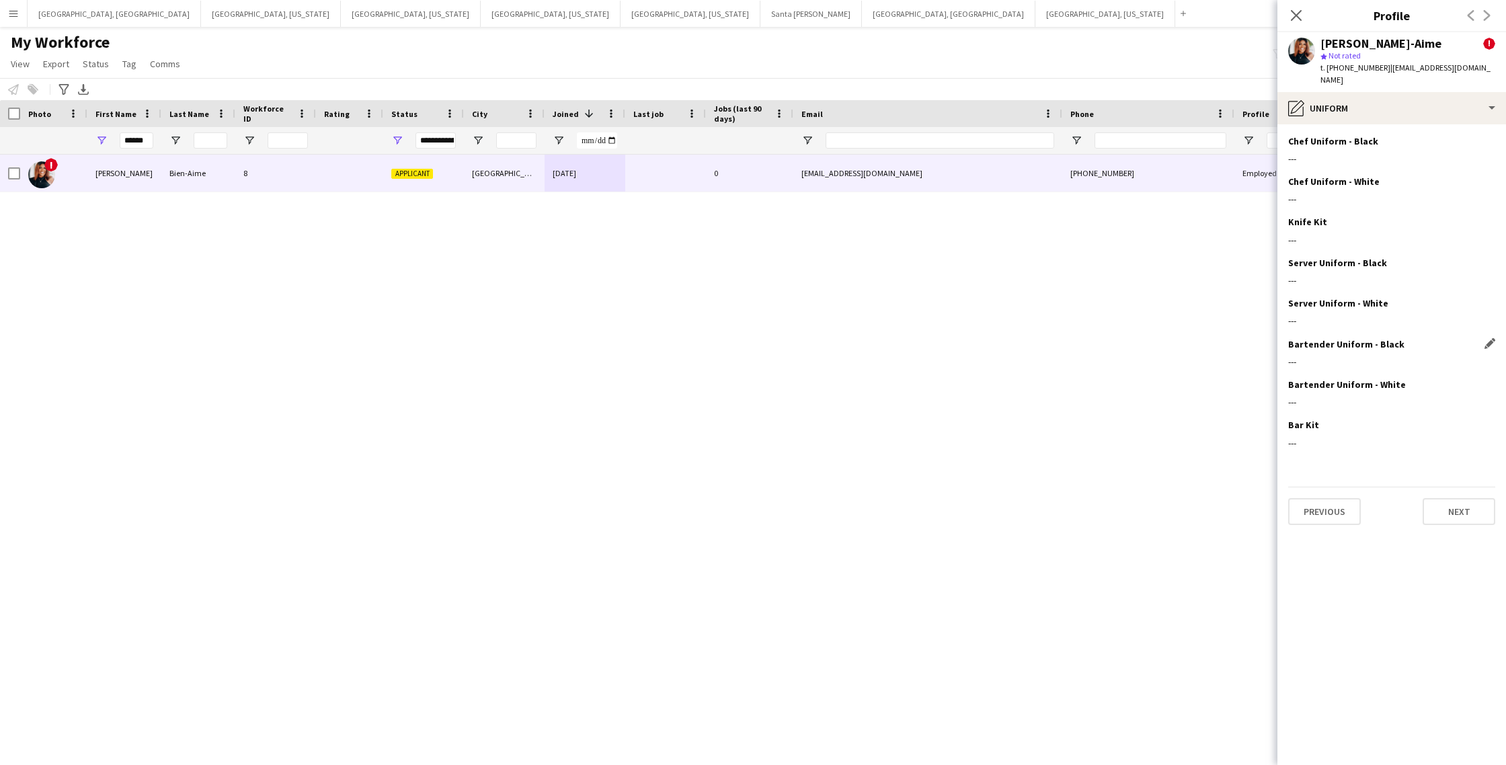
click at [1364, 356] on div "---" at bounding box center [1391, 362] width 207 height 12
click at [1335, 338] on h3 "Bartender Uniform - Black" at bounding box center [1346, 344] width 116 height 12
click at [1484, 338] on div "Bartender Uniform - Black Edit this field" at bounding box center [1391, 344] width 207 height 12
click at [1488, 338] on app-icon "Edit this field" at bounding box center [1489, 343] width 11 height 11
click at [1344, 356] on button "Cancel" at bounding box center [1341, 367] width 42 height 22
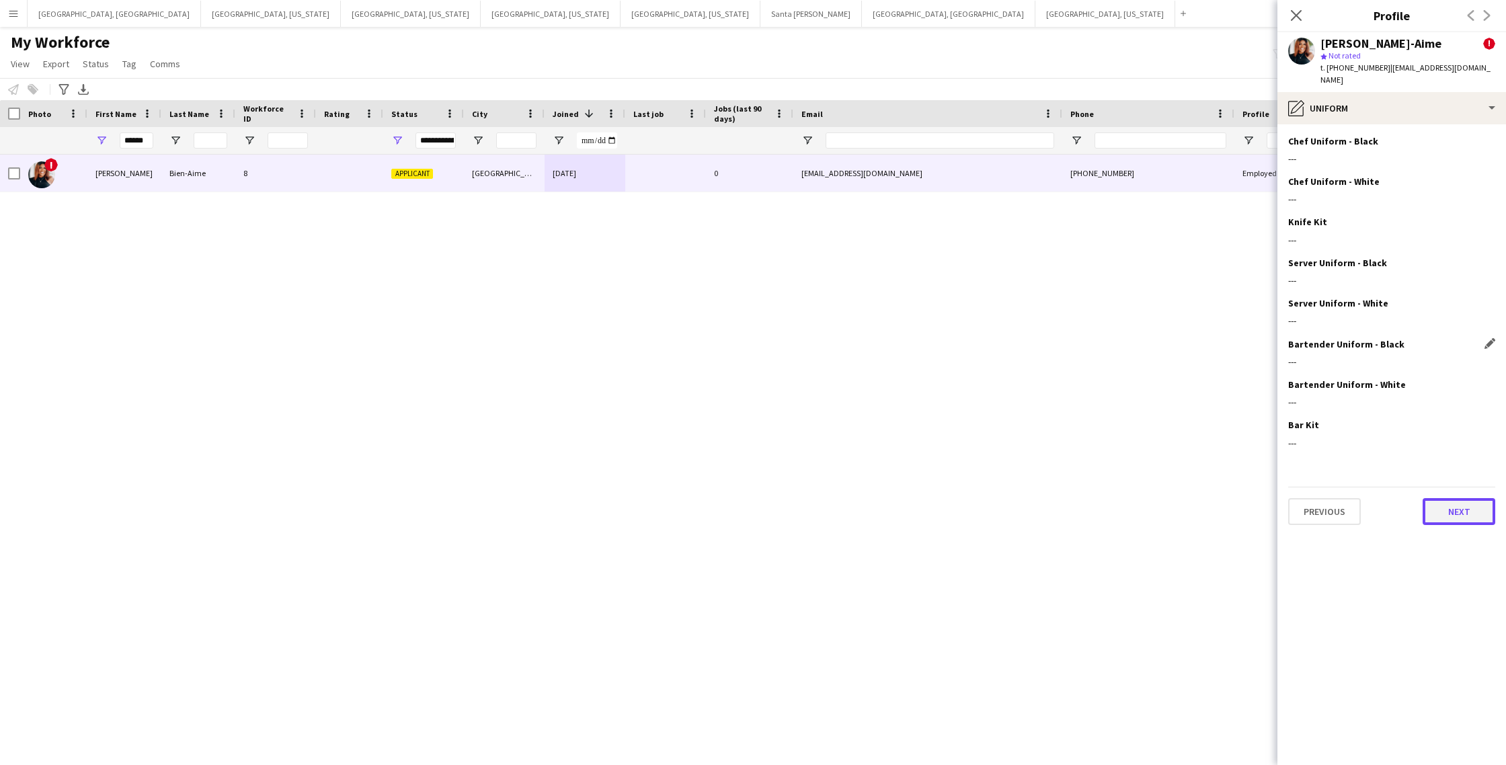
click at [1470, 500] on button "Next" at bounding box center [1459, 511] width 73 height 27
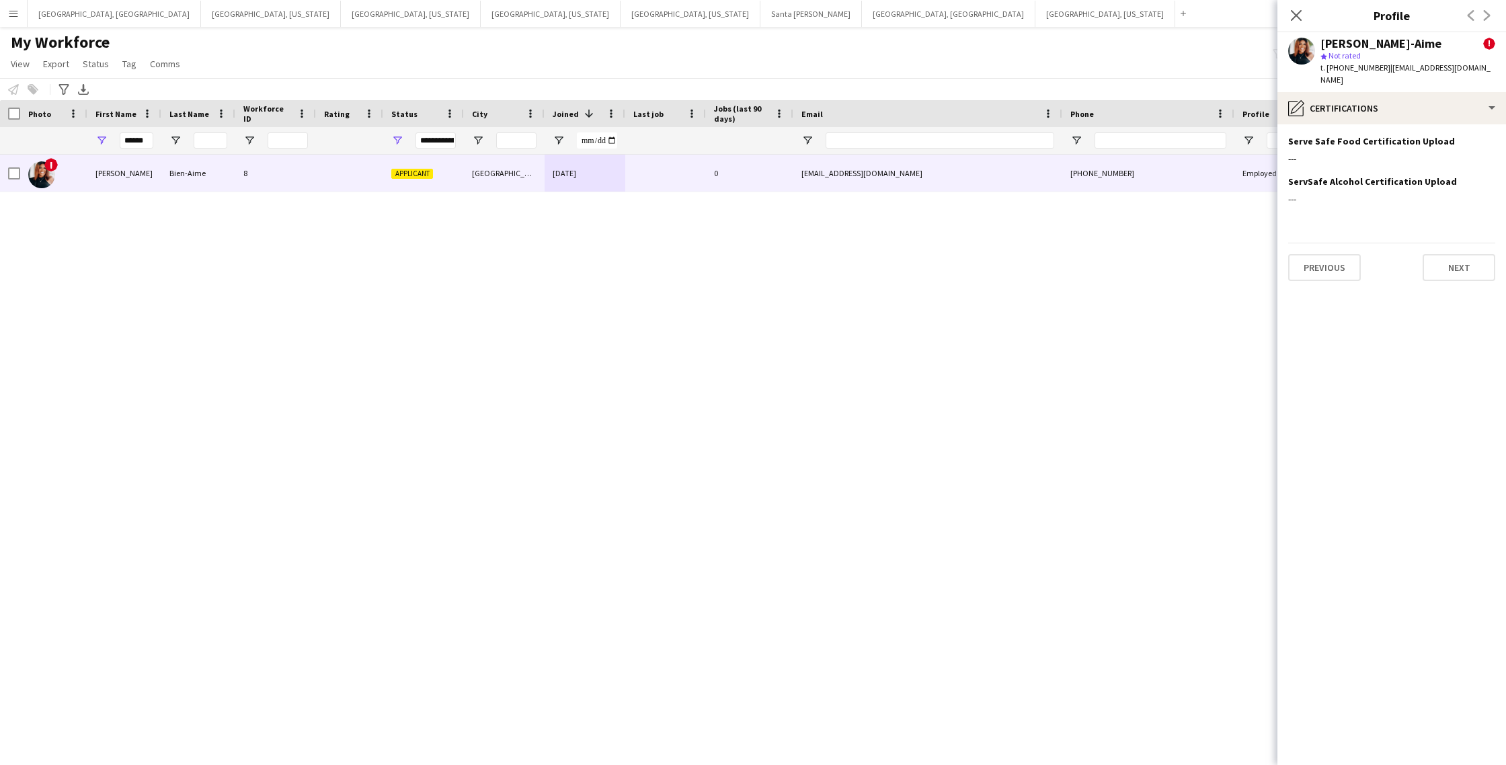
drag, startPoint x: 1293, startPoint y: 322, endPoint x: 1219, endPoint y: 249, distance: 103.6
click at [1284, 317] on app-section-data-types "Serve Safe Food Certification Upload Edit this field --- ServSafe Alcohol Certi…" at bounding box center [1391, 444] width 229 height 641
drag, startPoint x: 1291, startPoint y: 19, endPoint x: 1263, endPoint y: 44, distance: 37.1
click at [1291, 18] on icon "Close pop-in" at bounding box center [1296, 15] width 11 height 11
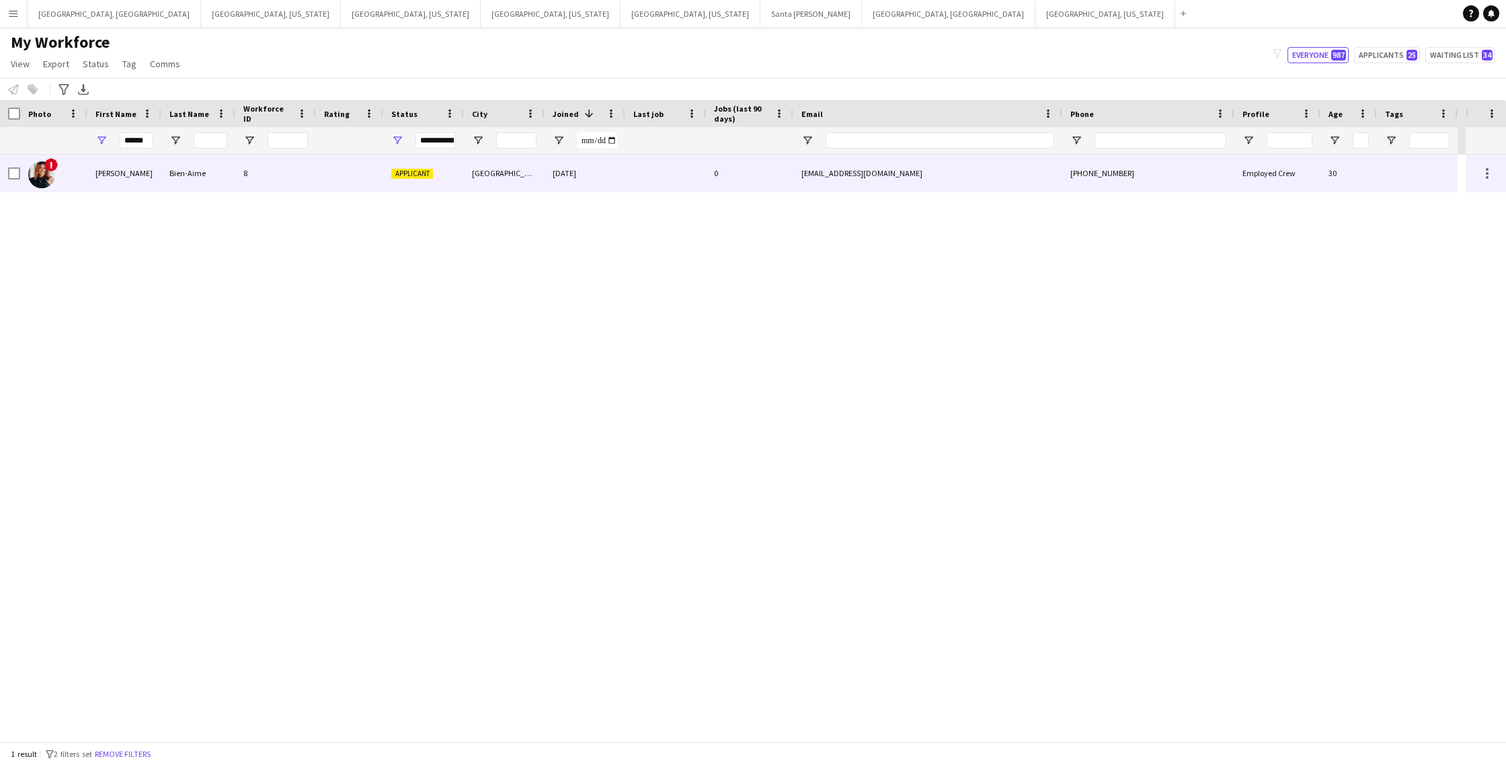
click at [633, 169] on div at bounding box center [665, 173] width 81 height 37
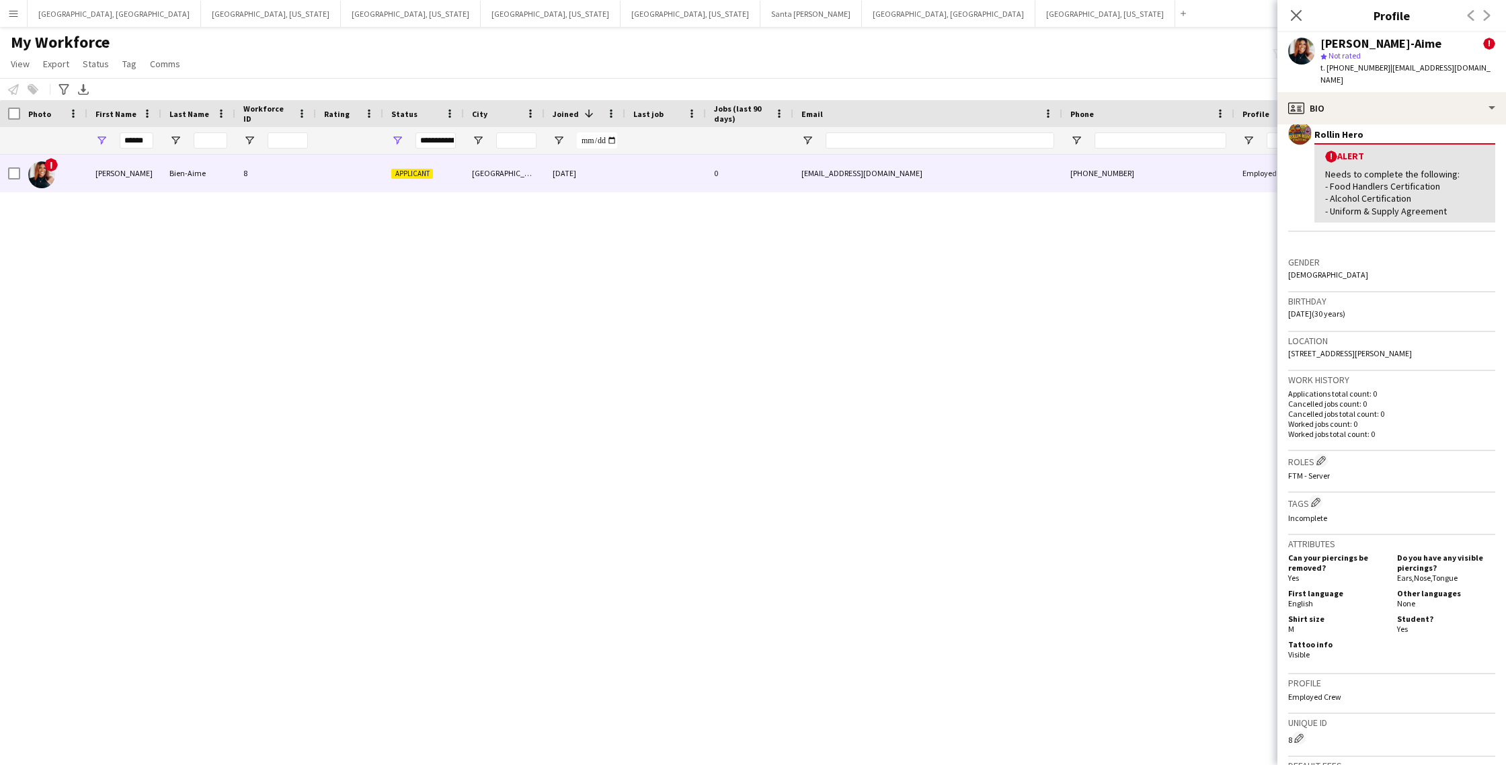
scroll to position [470, 0]
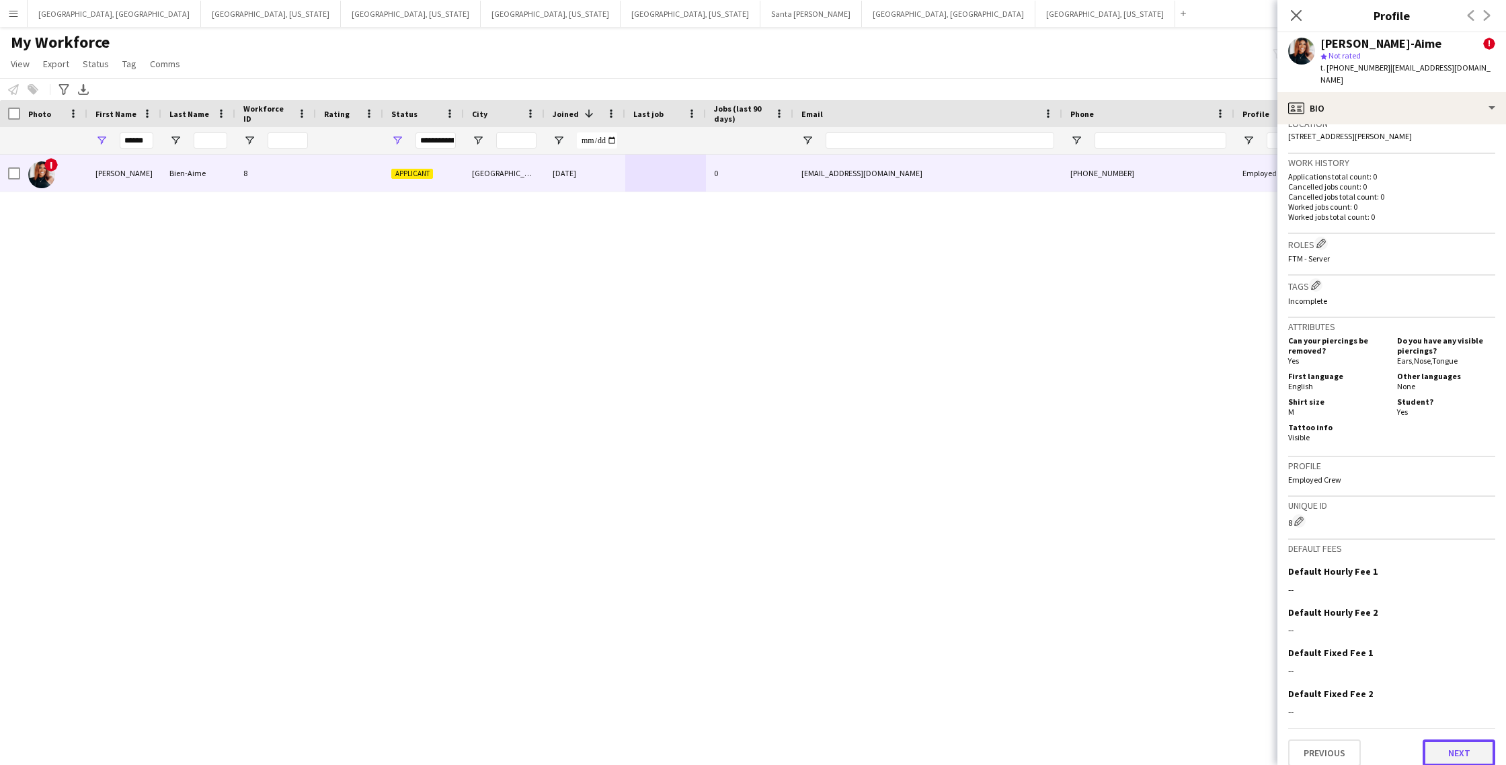
click at [1450, 740] on button "Next" at bounding box center [1459, 753] width 73 height 27
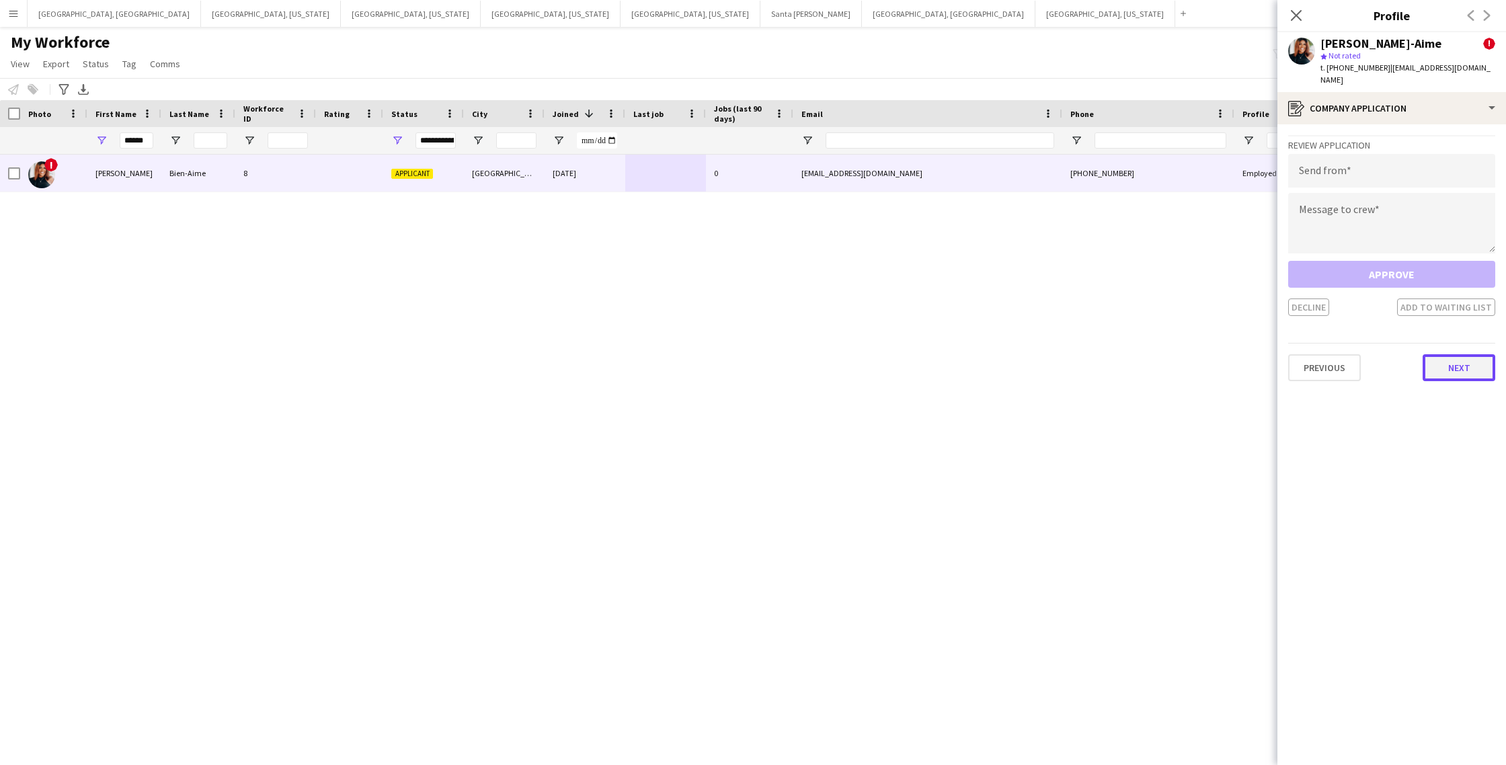
click at [1456, 355] on button "Next" at bounding box center [1459, 367] width 73 height 27
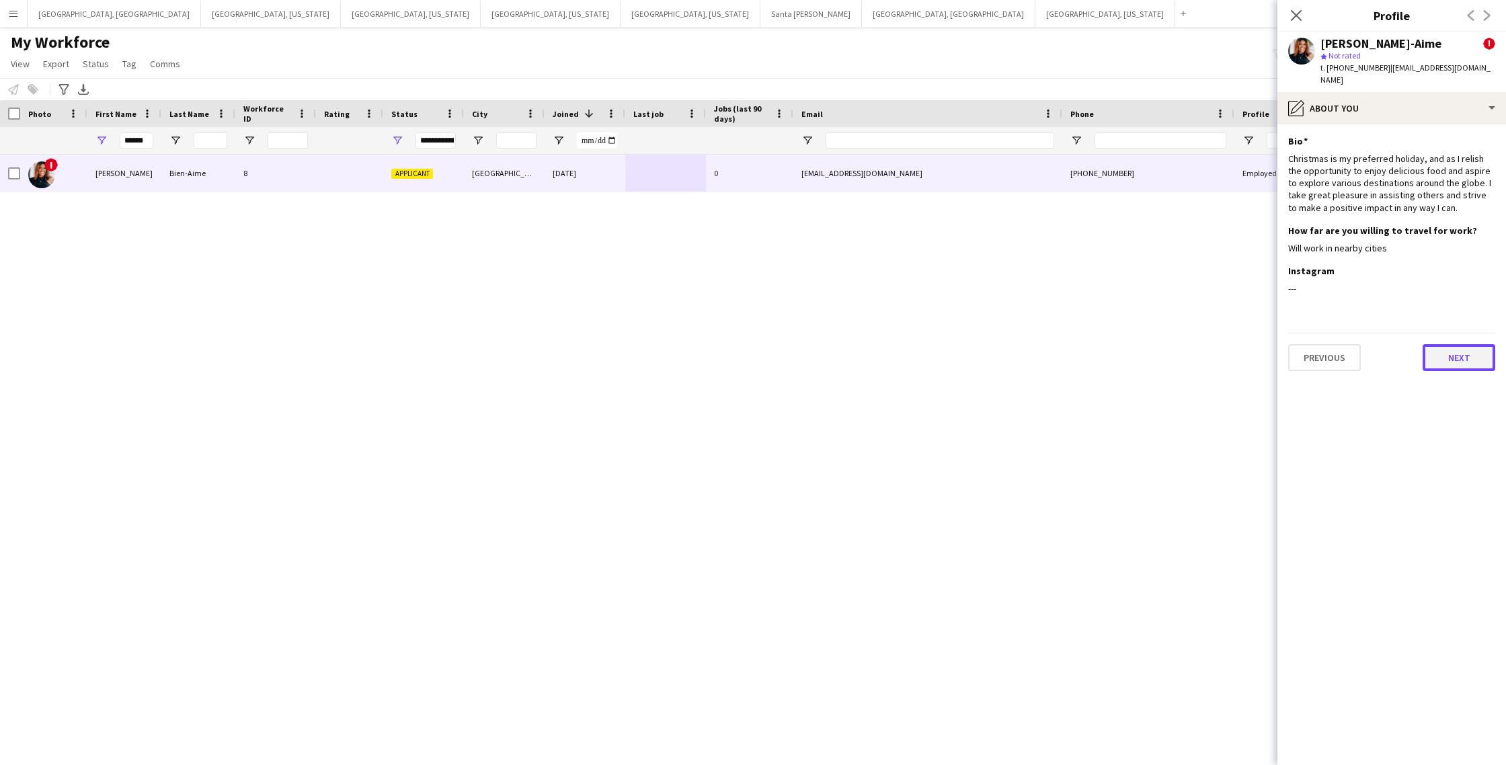
click at [1456, 355] on button "Next" at bounding box center [1459, 357] width 73 height 27
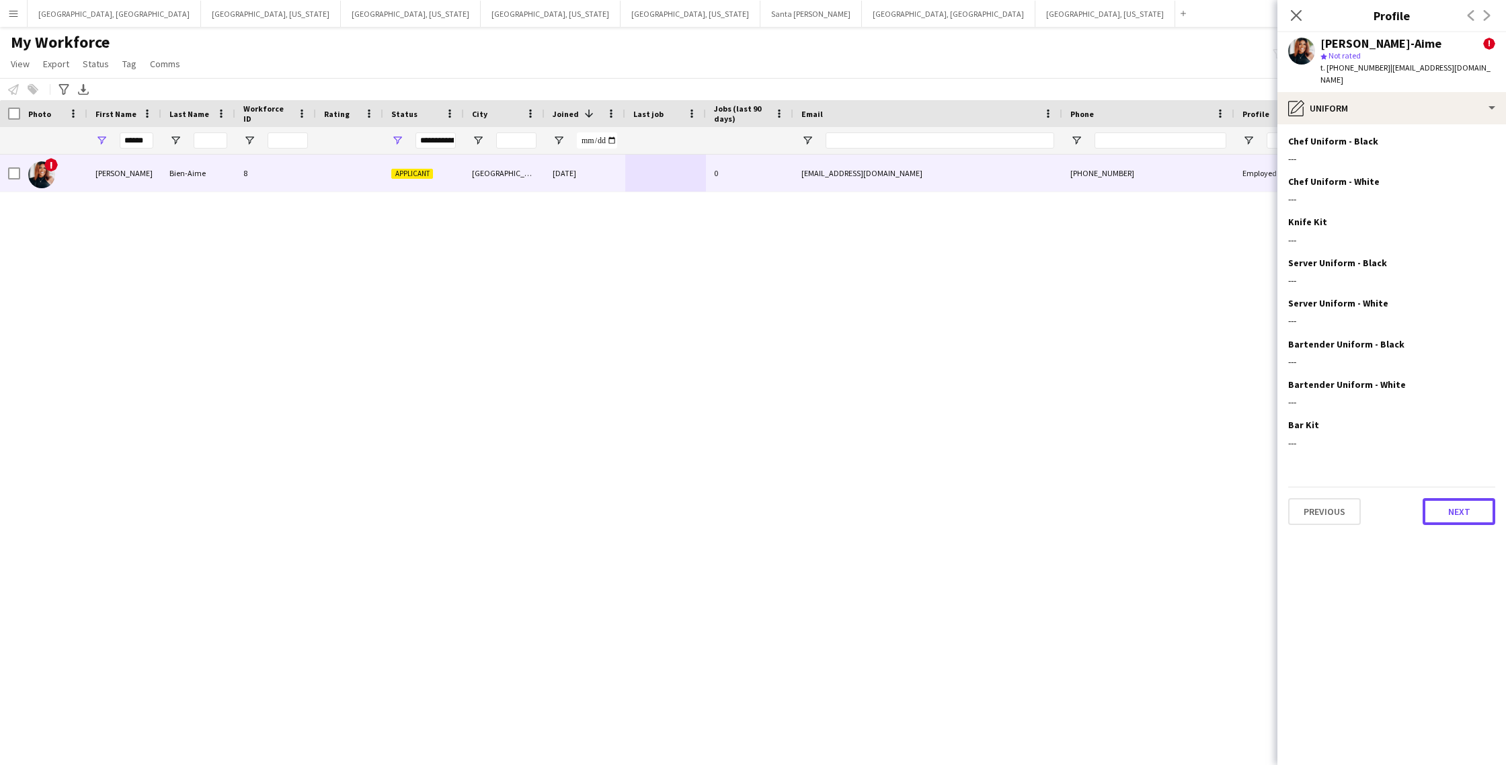
click at [1466, 498] on button "Next" at bounding box center [1459, 511] width 73 height 27
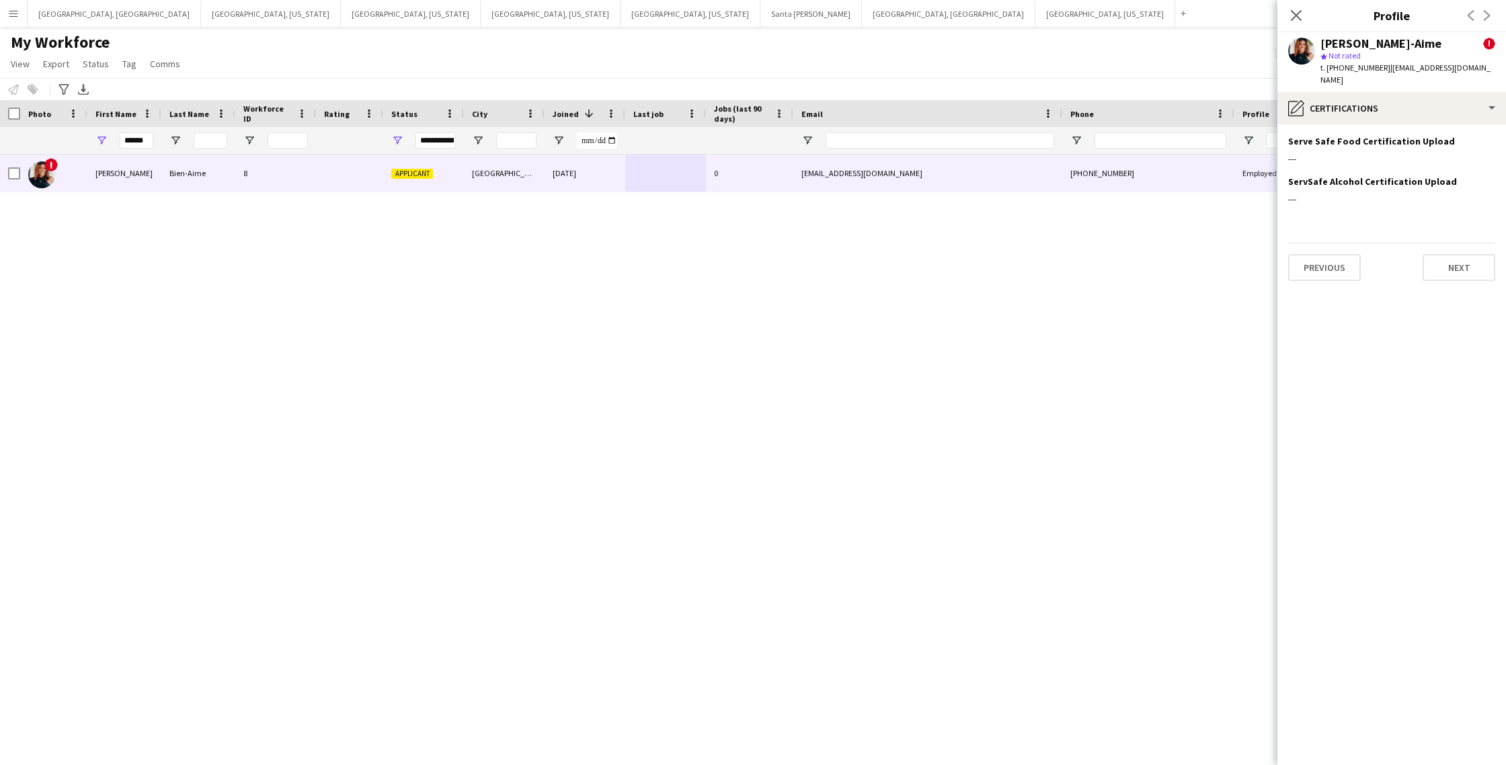
click at [1151, 38] on div "My Workforce View Views Default view New view Update view Delete view Edit name…" at bounding box center [753, 55] width 1506 height 46
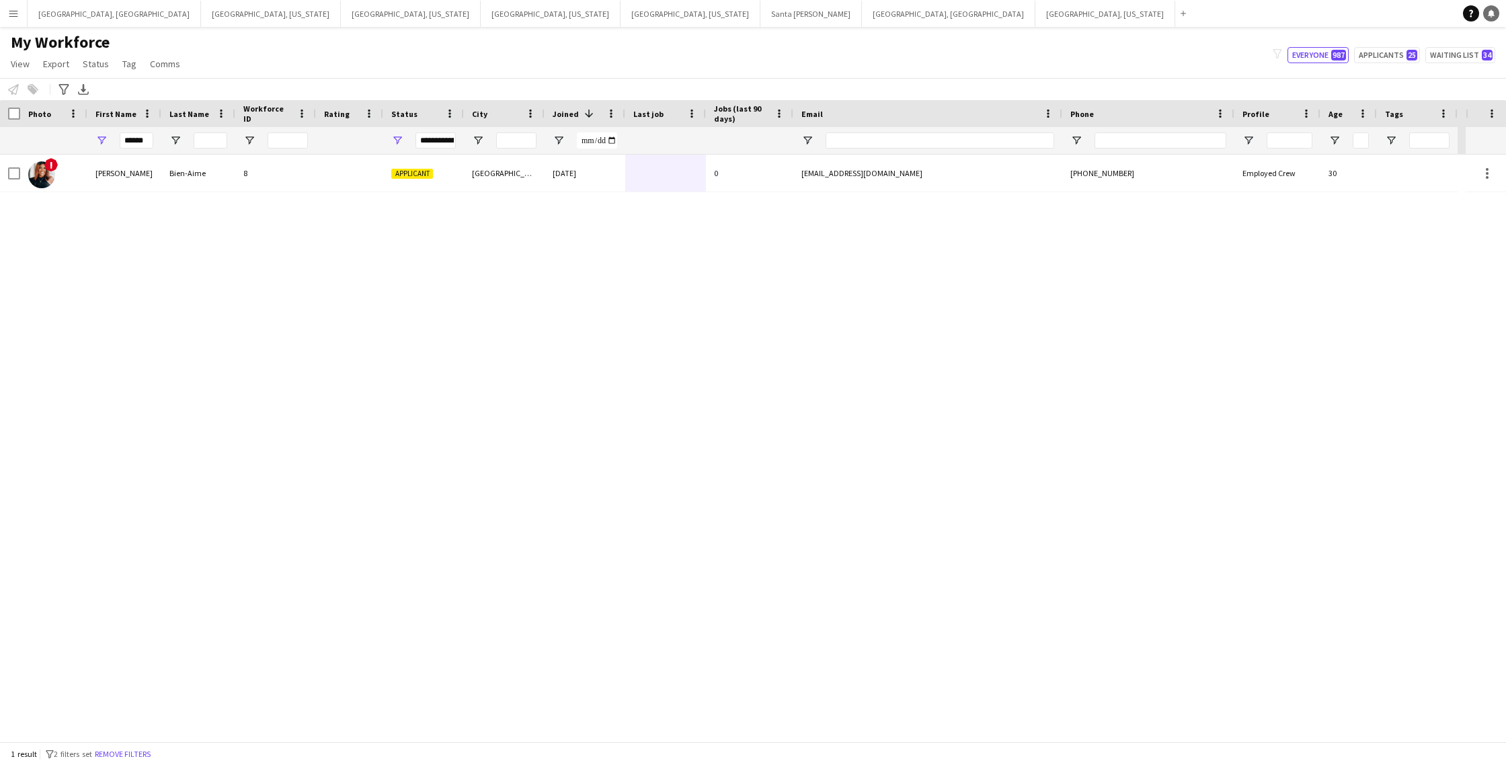
click at [1493, 17] on app-navbar "Menu Boards Boards Boards All jobs Status Workforce Workforce My Workforce Recr…" at bounding box center [753, 13] width 1506 height 27
click at [1493, 16] on icon "Notifications" at bounding box center [1491, 13] width 8 height 8
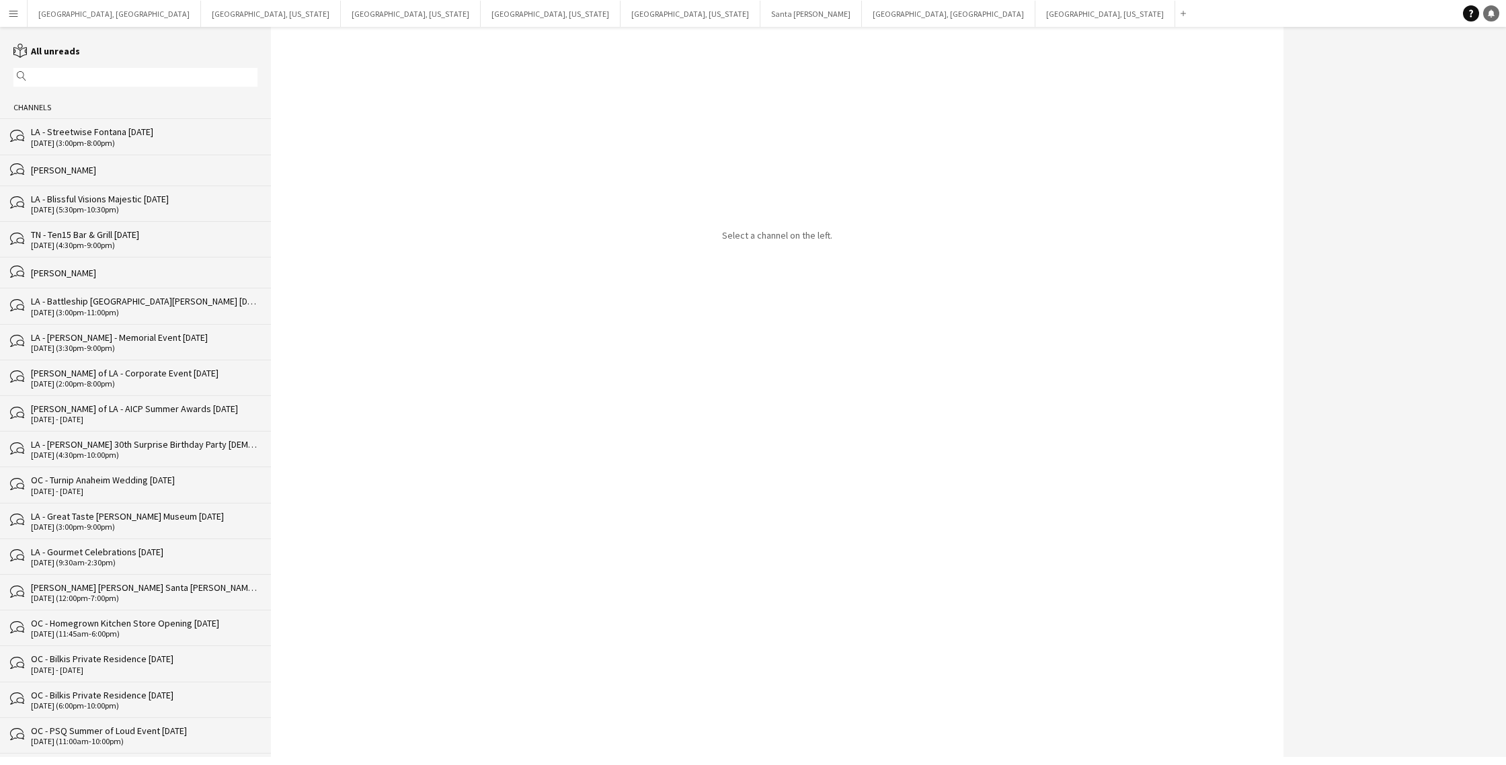
click at [1489, 12] on icon "Notifications" at bounding box center [1491, 13] width 8 height 8
click at [13, 19] on button "Menu" at bounding box center [13, 13] width 27 height 27
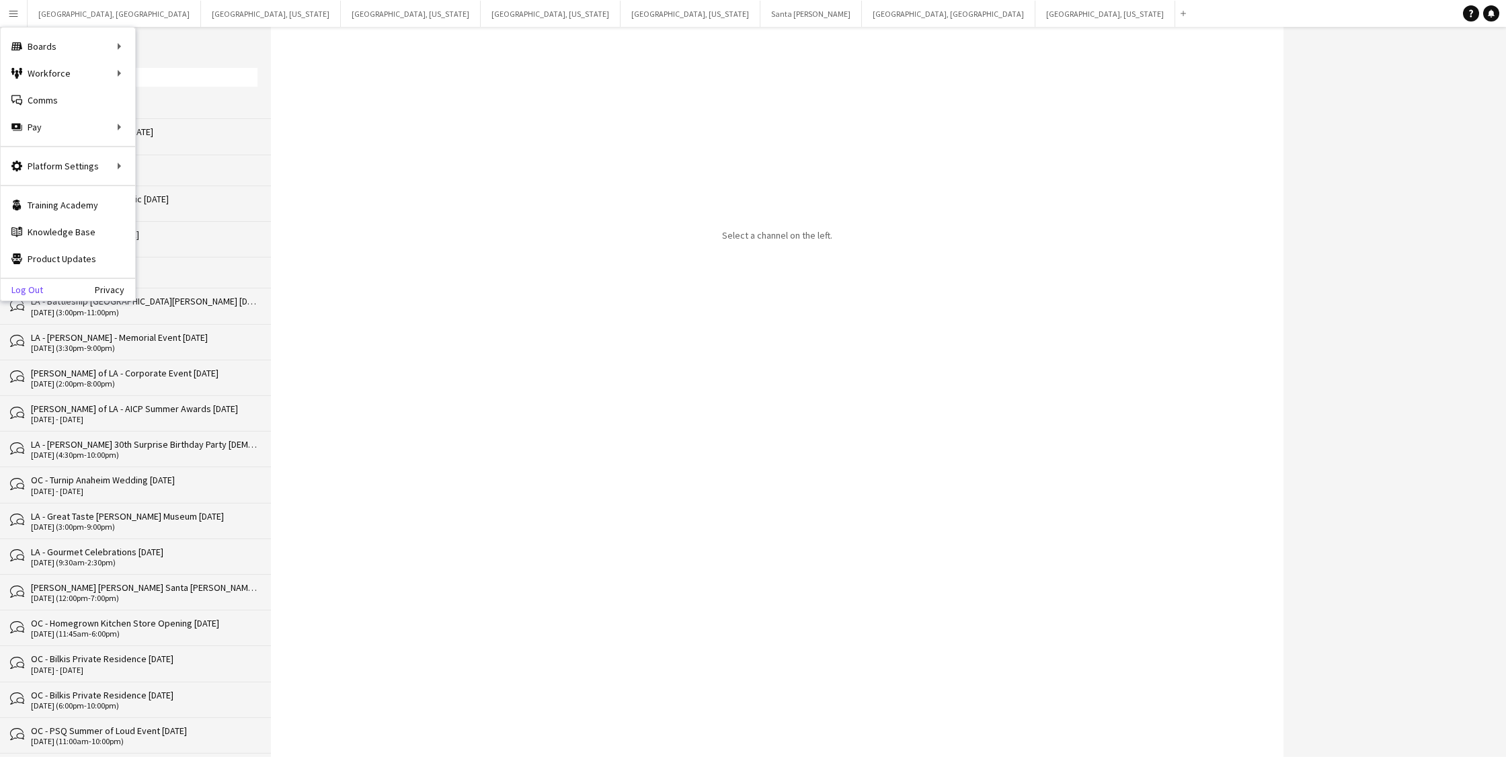
click at [24, 288] on link "Log Out" at bounding box center [22, 289] width 42 height 11
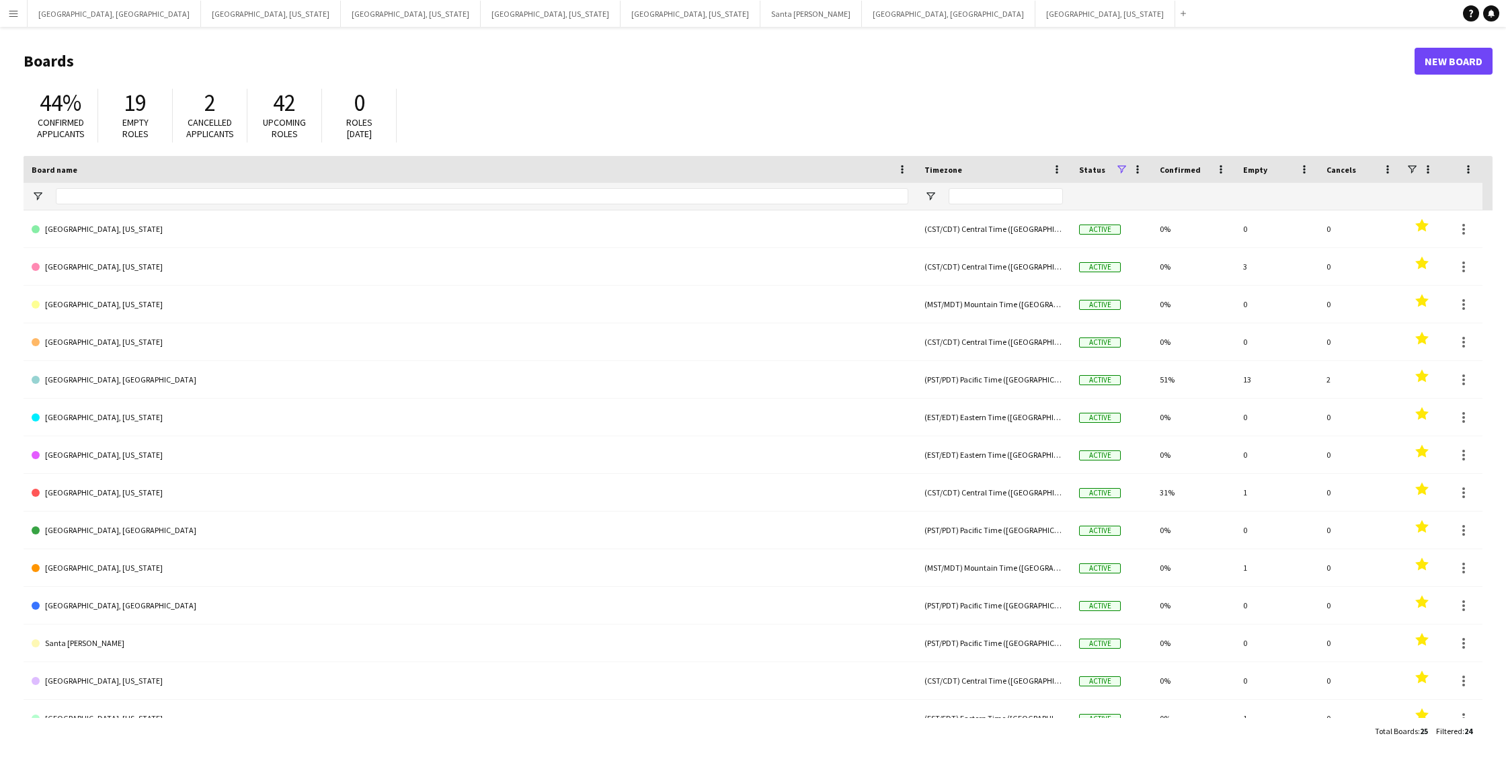
click at [13, 12] on app-icon "Menu" at bounding box center [13, 13] width 11 height 11
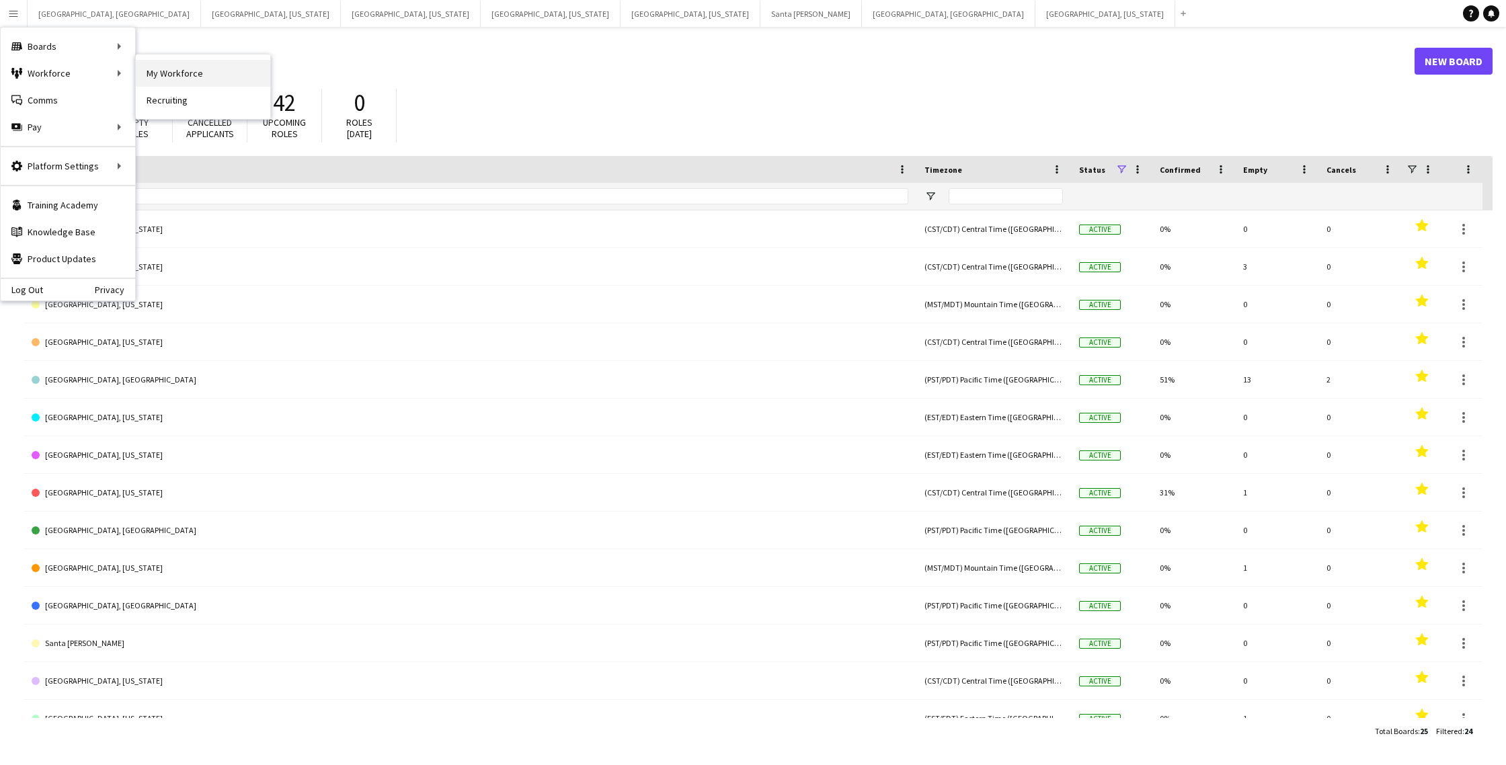
click at [196, 78] on link "My Workforce" at bounding box center [203, 73] width 134 height 27
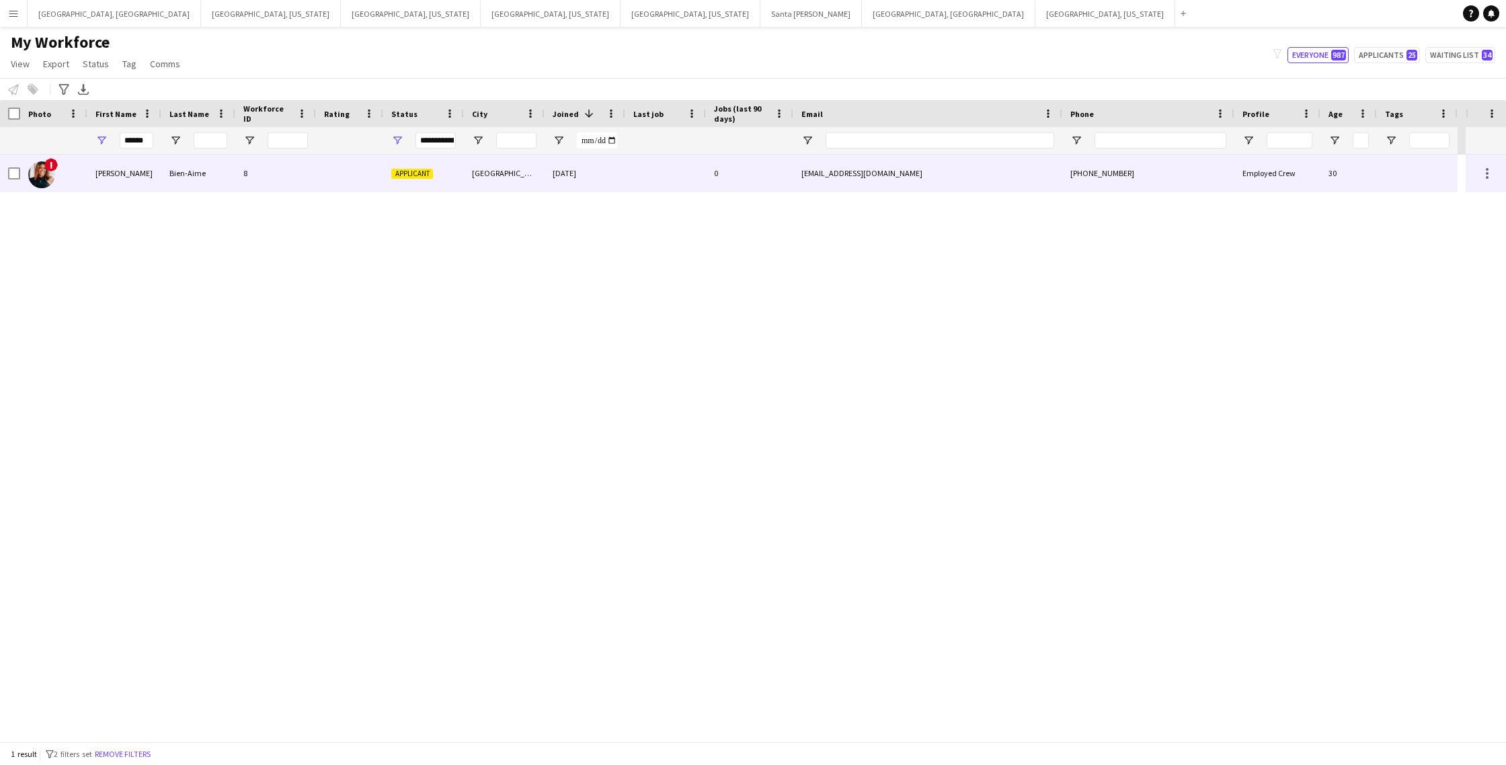
click at [626, 179] on div at bounding box center [665, 173] width 81 height 37
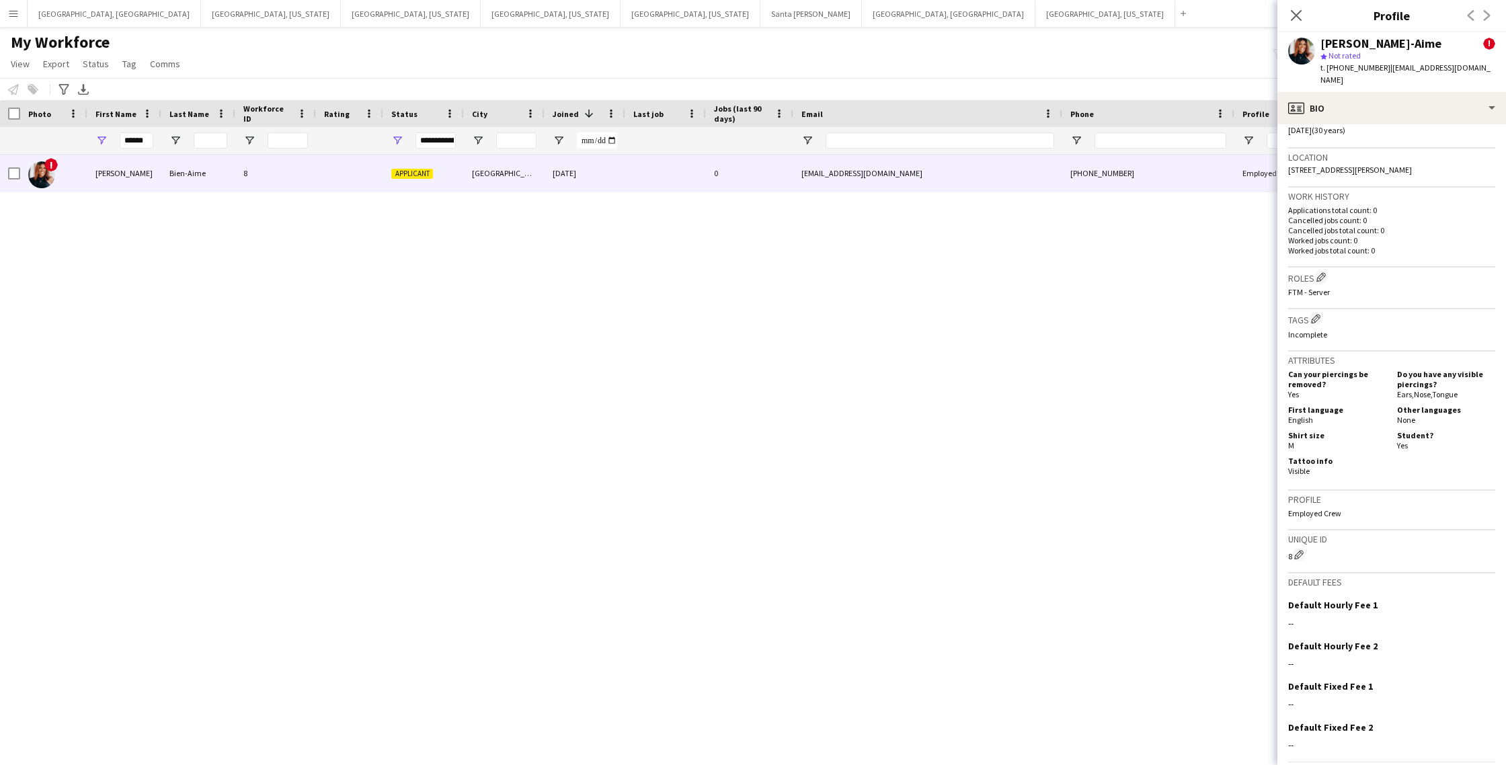
scroll to position [470, 0]
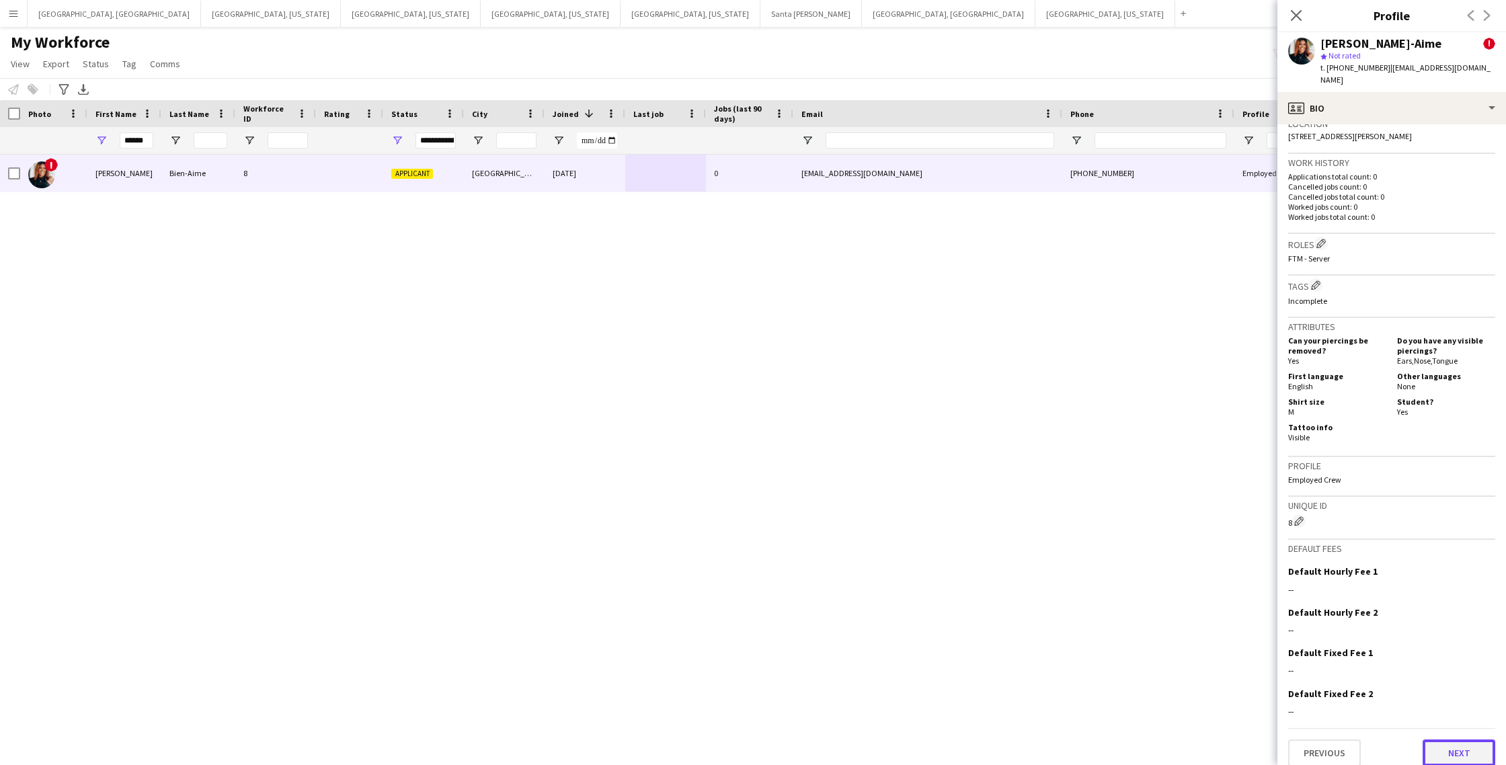
click at [1462, 740] on button "Next" at bounding box center [1459, 753] width 73 height 27
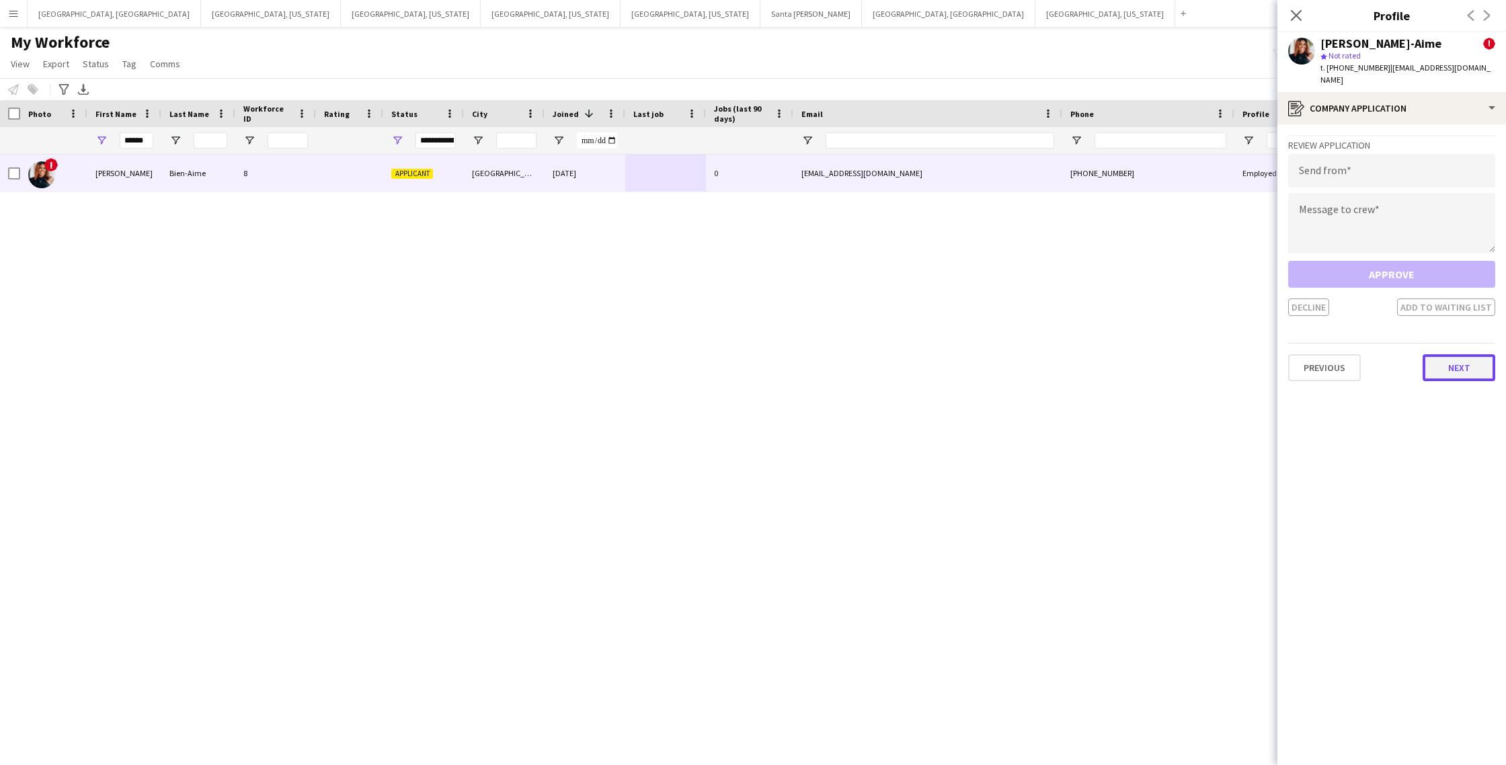
click at [1448, 359] on button "Next" at bounding box center [1459, 367] width 73 height 27
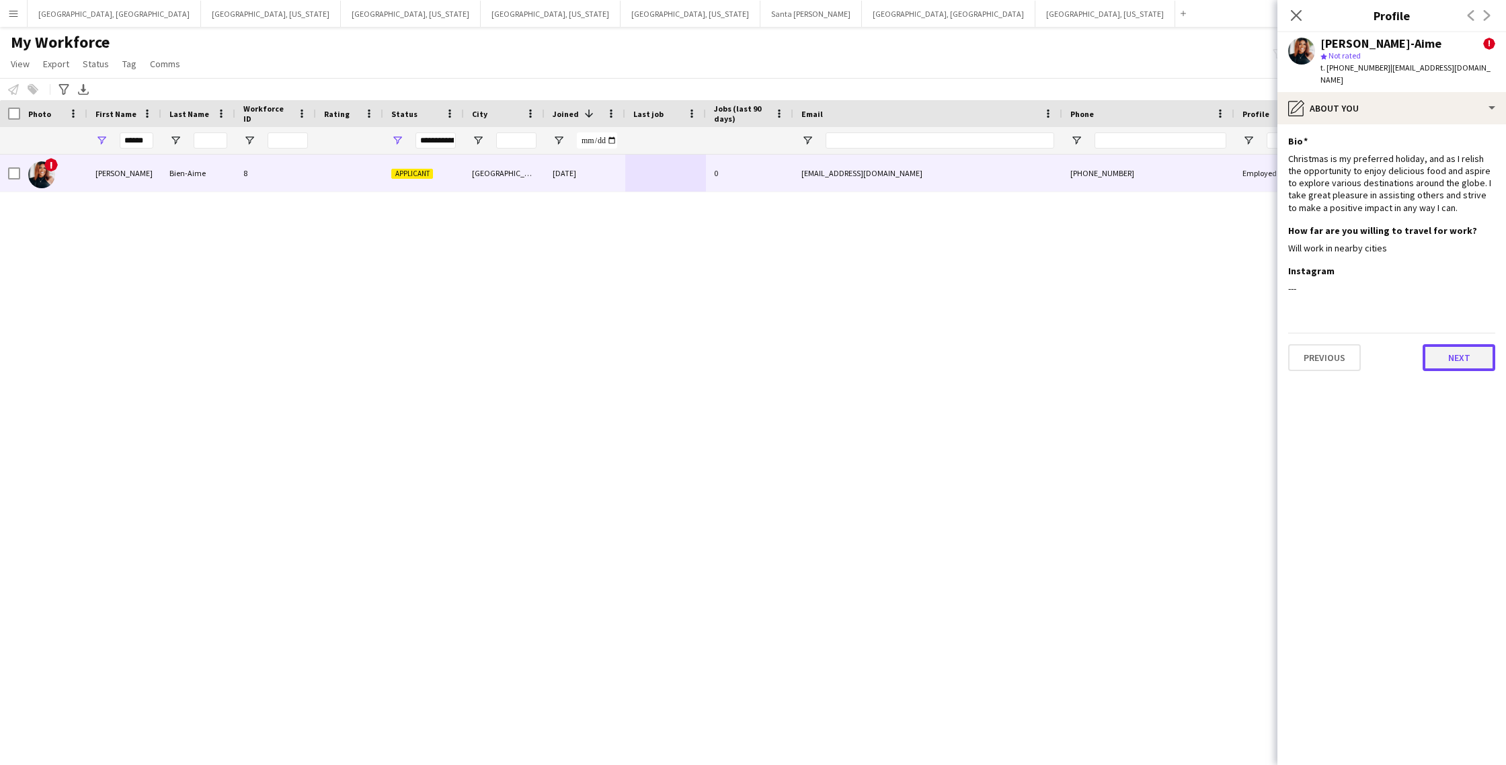
click at [1450, 352] on button "Next" at bounding box center [1459, 357] width 73 height 27
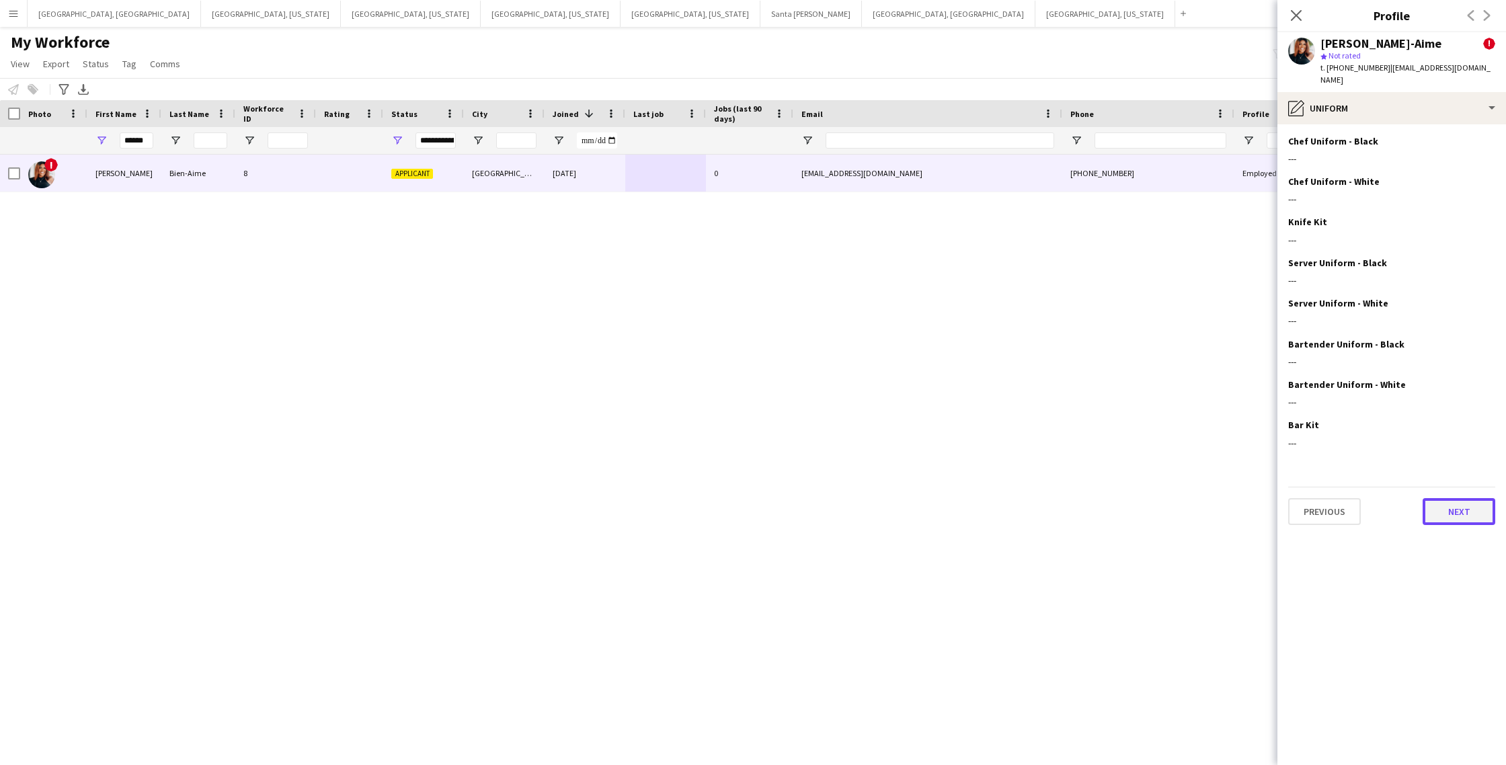
click at [1473, 501] on button "Next" at bounding box center [1459, 511] width 73 height 27
